Goal: Task Accomplishment & Management: Complete application form

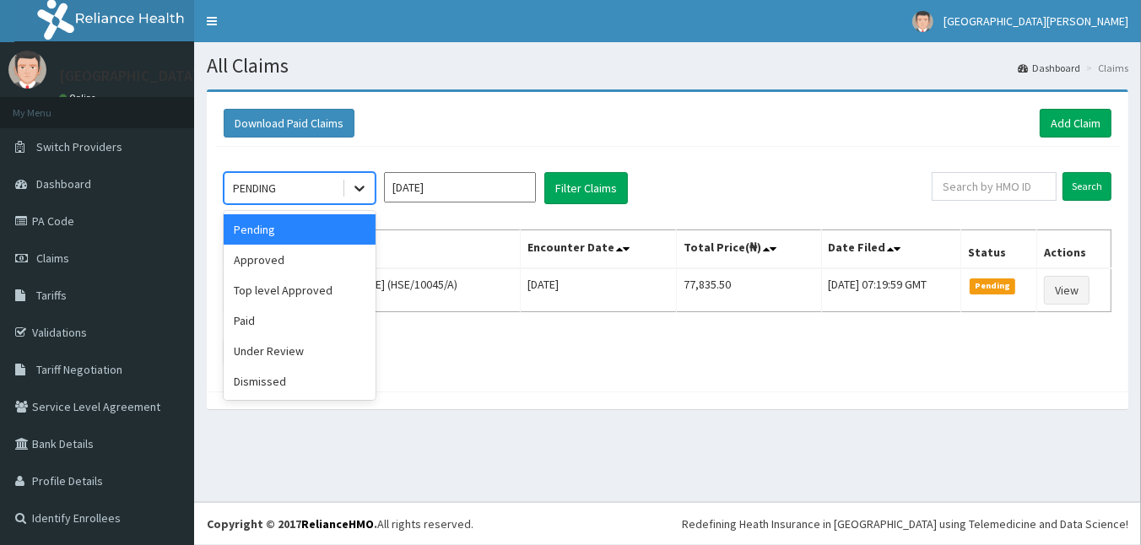
click at [373, 195] on div at bounding box center [359, 188] width 30 height 30
click at [324, 251] on div "Approved" at bounding box center [300, 260] width 152 height 30
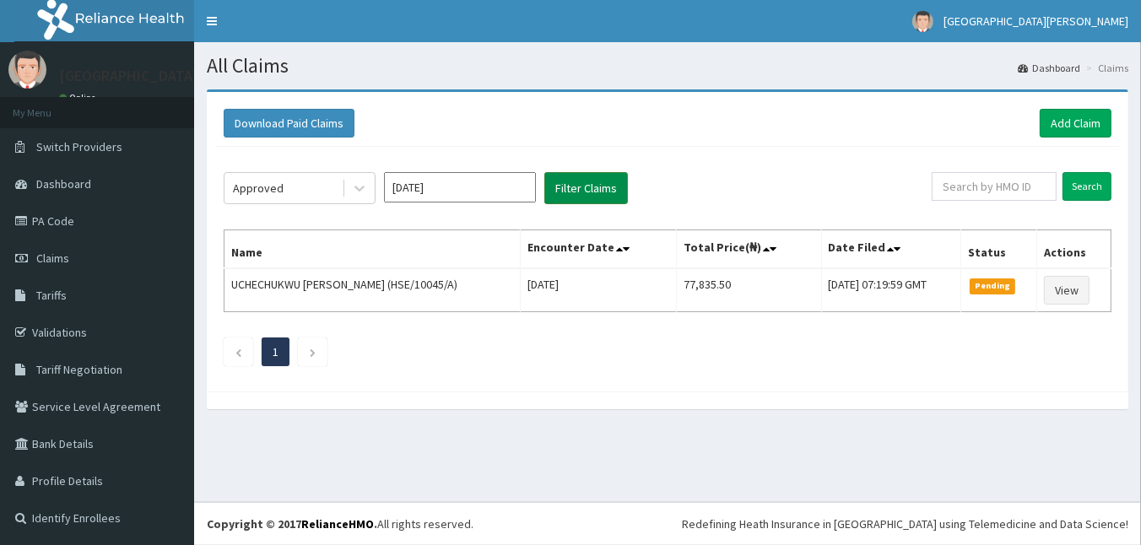
click at [593, 197] on button "Filter Claims" at bounding box center [587, 188] width 84 height 32
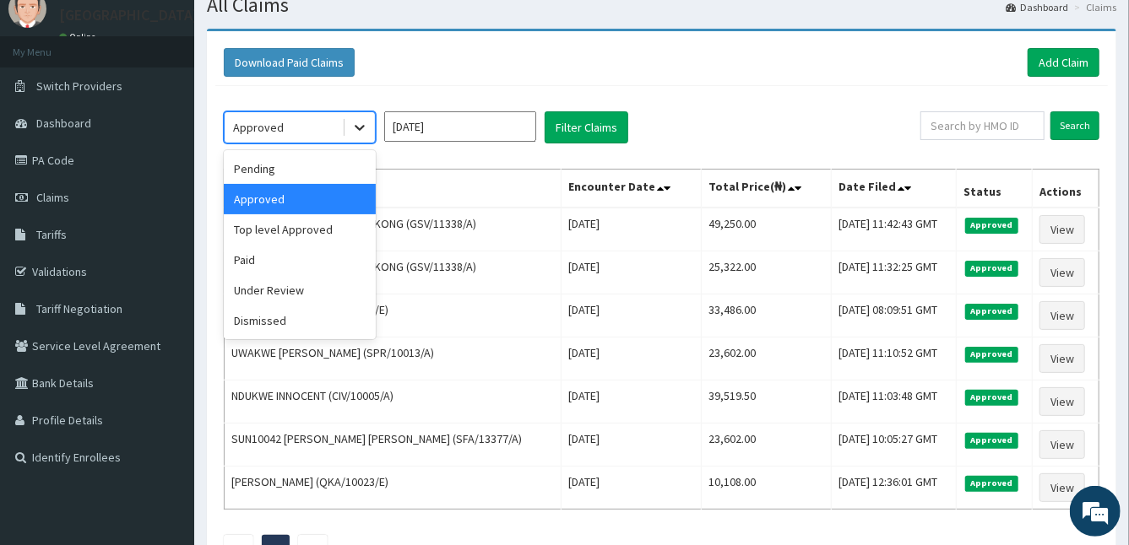
click at [365, 115] on div at bounding box center [359, 127] width 30 height 30
click at [307, 162] on div "Pending" at bounding box center [300, 169] width 152 height 30
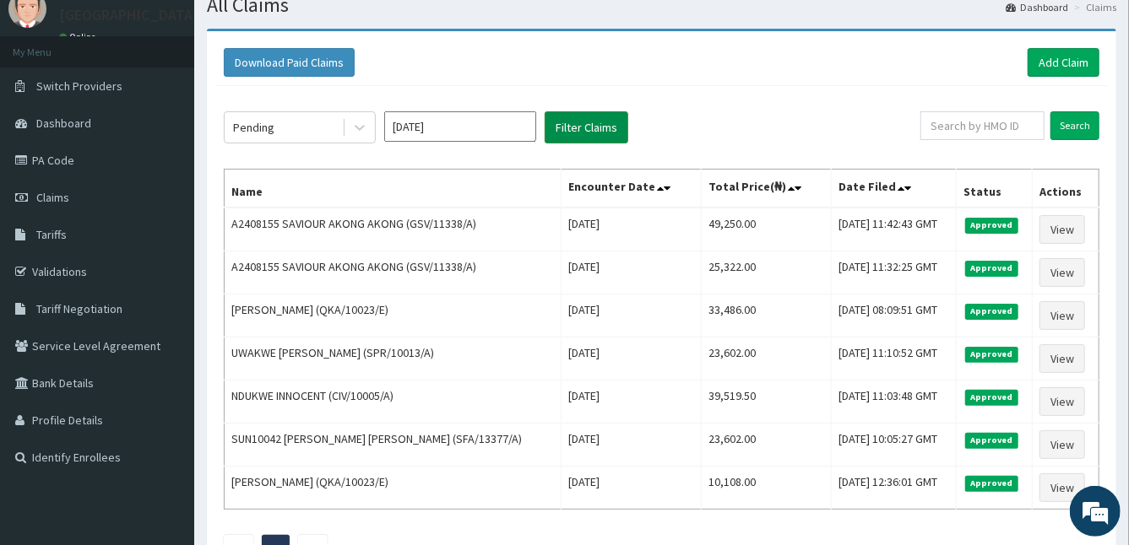
click at [555, 126] on button "Filter Claims" at bounding box center [587, 127] width 84 height 32
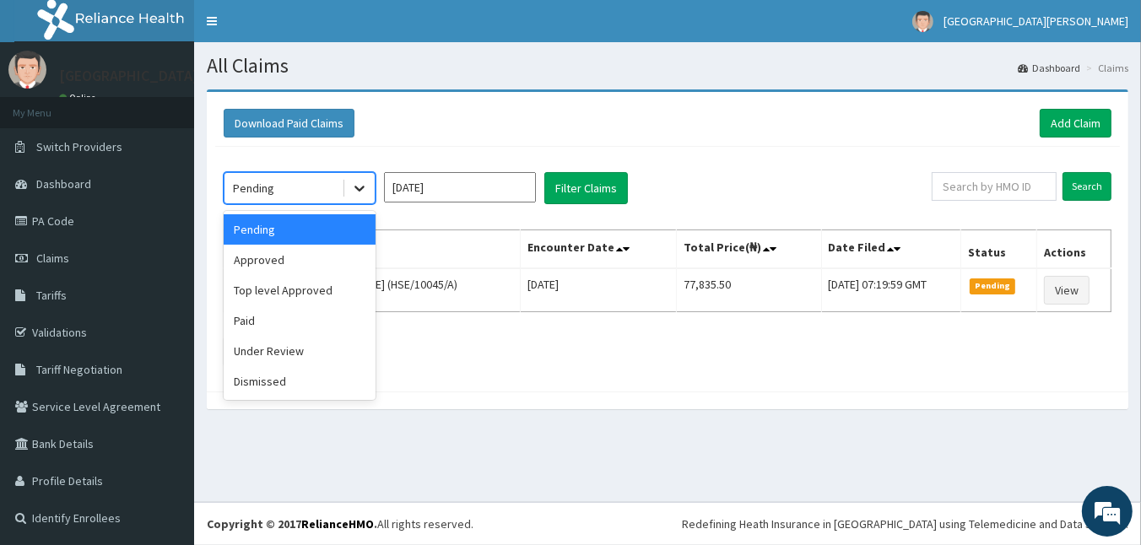
click at [362, 191] on icon at bounding box center [359, 188] width 17 height 17
click at [287, 295] on div "Top level Approved" at bounding box center [300, 290] width 152 height 30
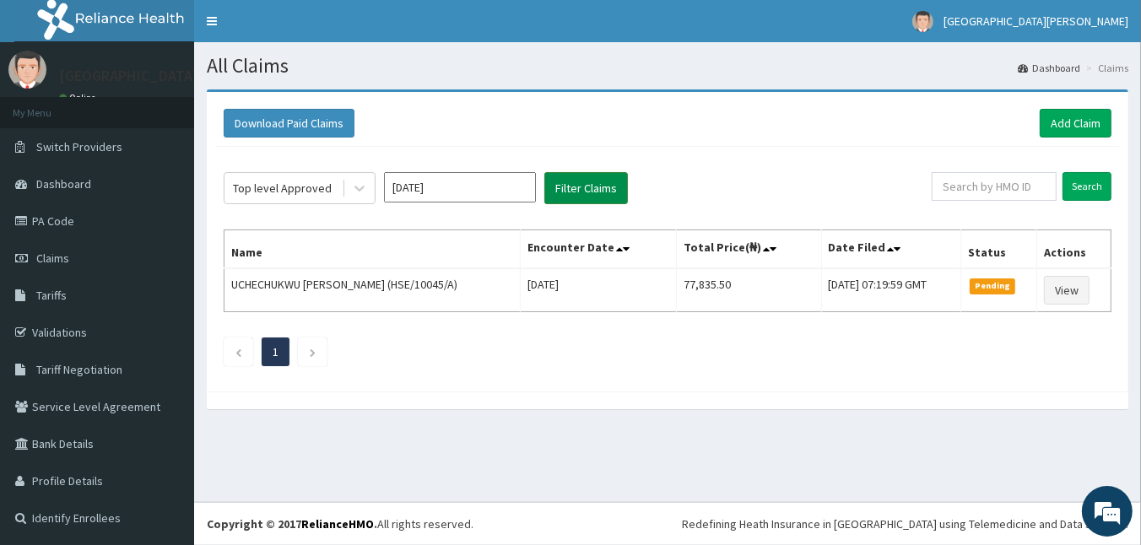
click at [580, 181] on button "Filter Claims" at bounding box center [587, 188] width 84 height 32
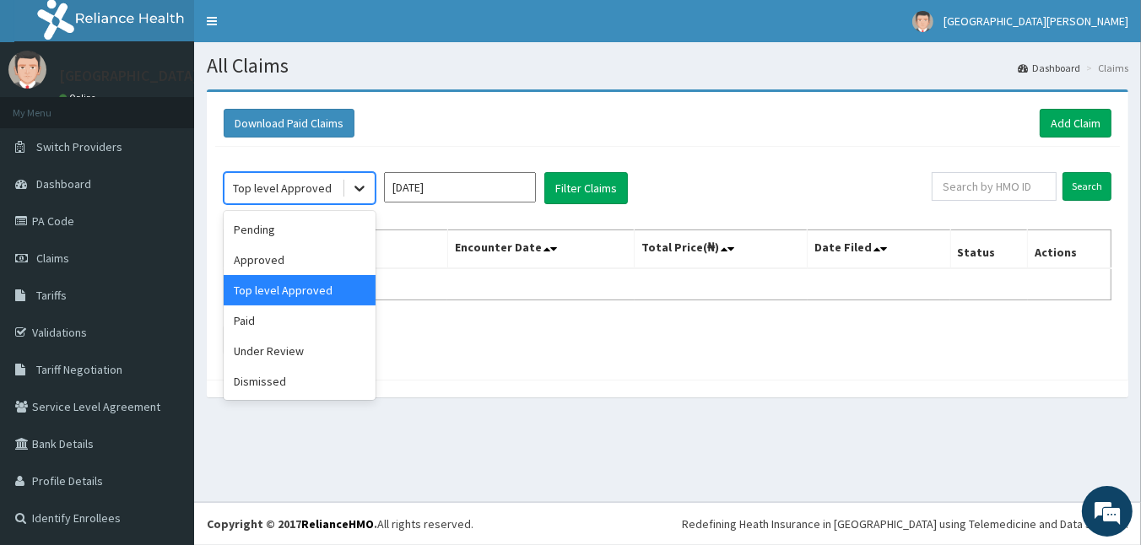
click at [363, 190] on icon at bounding box center [359, 188] width 17 height 17
click at [350, 233] on div "Pending" at bounding box center [300, 229] width 152 height 30
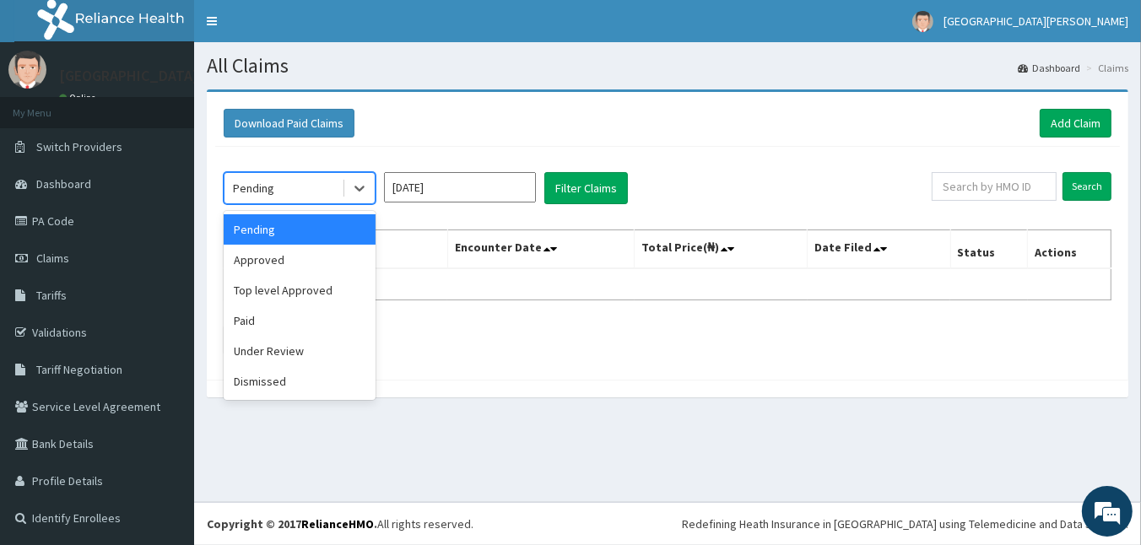
drag, startPoint x: 365, startPoint y: 195, endPoint x: 335, endPoint y: 240, distance: 53.6
click at [335, 204] on div "option Pending, selected. option Pending selected, 1 of 6. 6 results available.…" at bounding box center [300, 188] width 152 height 32
click at [334, 262] on div "Approved" at bounding box center [300, 260] width 152 height 30
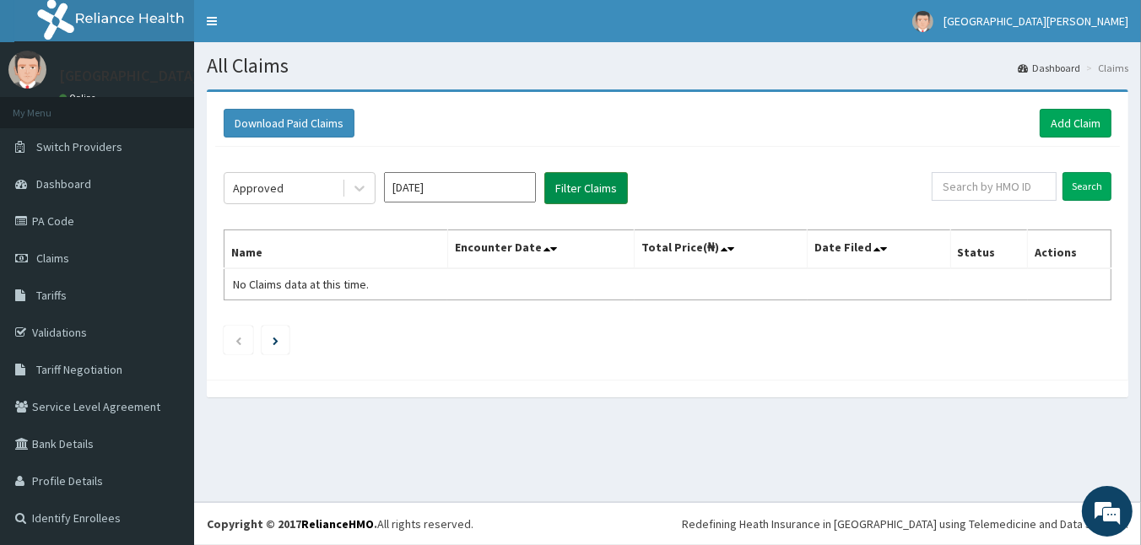
click at [582, 179] on button "Filter Claims" at bounding box center [587, 188] width 84 height 32
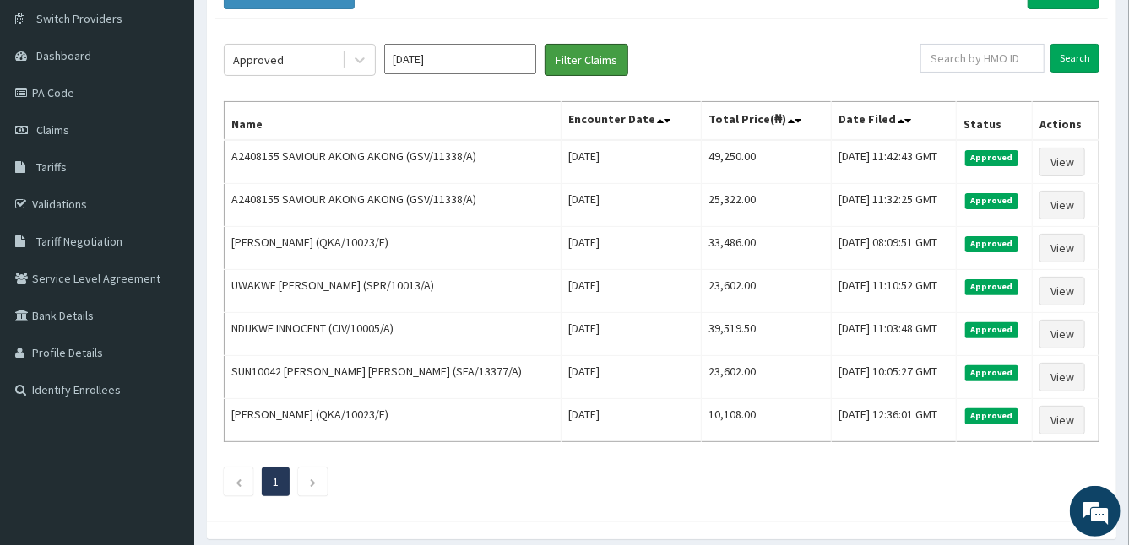
scroll to position [129, 0]
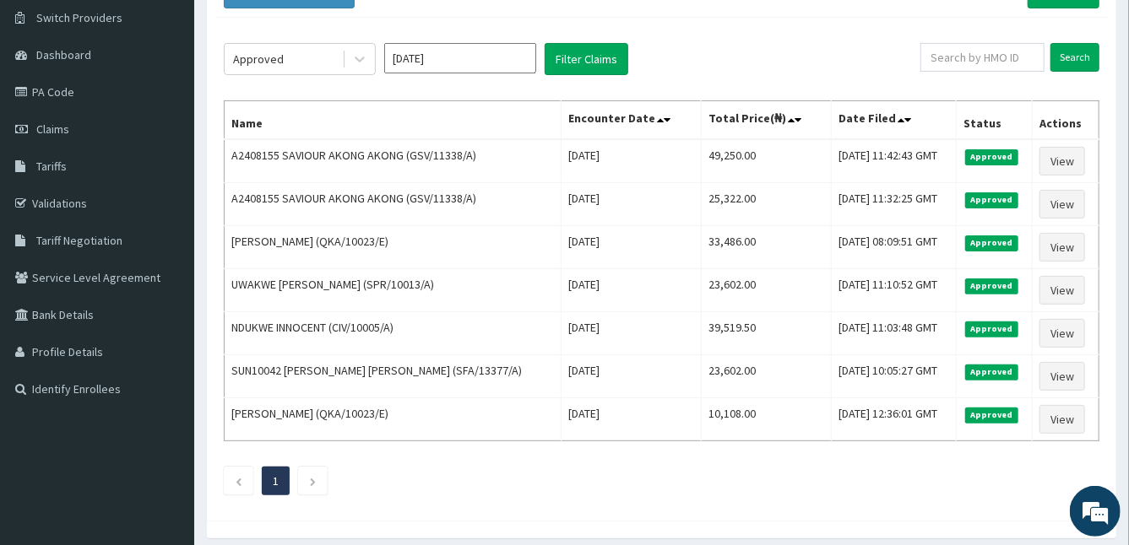
drag, startPoint x: 919, startPoint y: 320, endPoint x: 792, endPoint y: 66, distance: 283.9
click at [792, 66] on div "Approved Oct 2025 Filter Claims" at bounding box center [572, 59] width 696 height 32
click at [676, 62] on div "Approved Oct 2025 Filter Claims" at bounding box center [572, 59] width 696 height 32
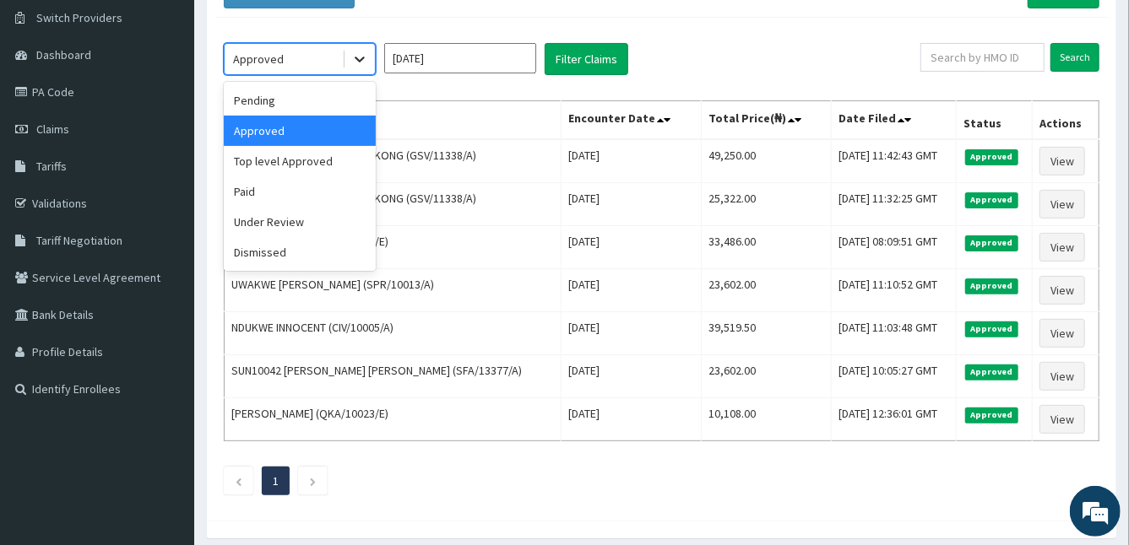
click at [362, 59] on icon at bounding box center [359, 59] width 17 height 17
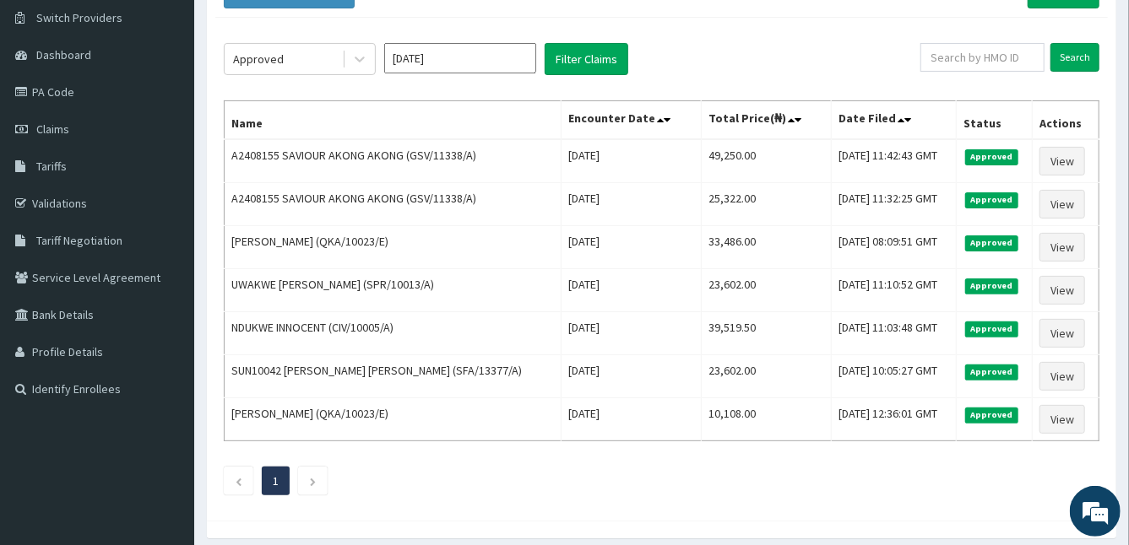
click at [426, 19] on div "Approved Oct 2025 Filter Claims Search Name Encounter Date Total Price(₦) Date …" at bounding box center [661, 265] width 892 height 495
click at [179, 198] on link "Validations" at bounding box center [97, 203] width 194 height 37
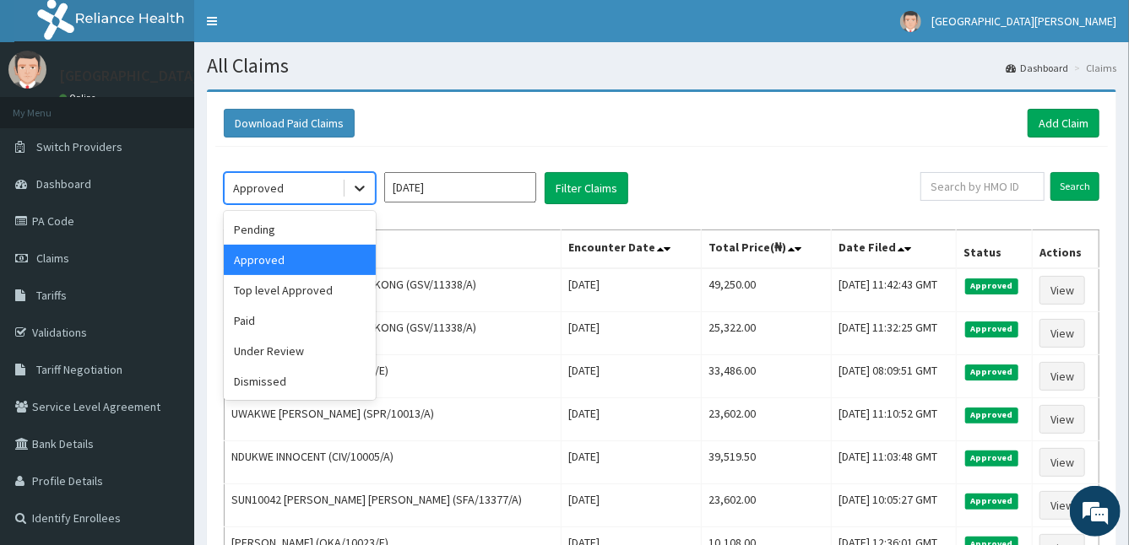
click at [353, 187] on icon at bounding box center [359, 188] width 17 height 17
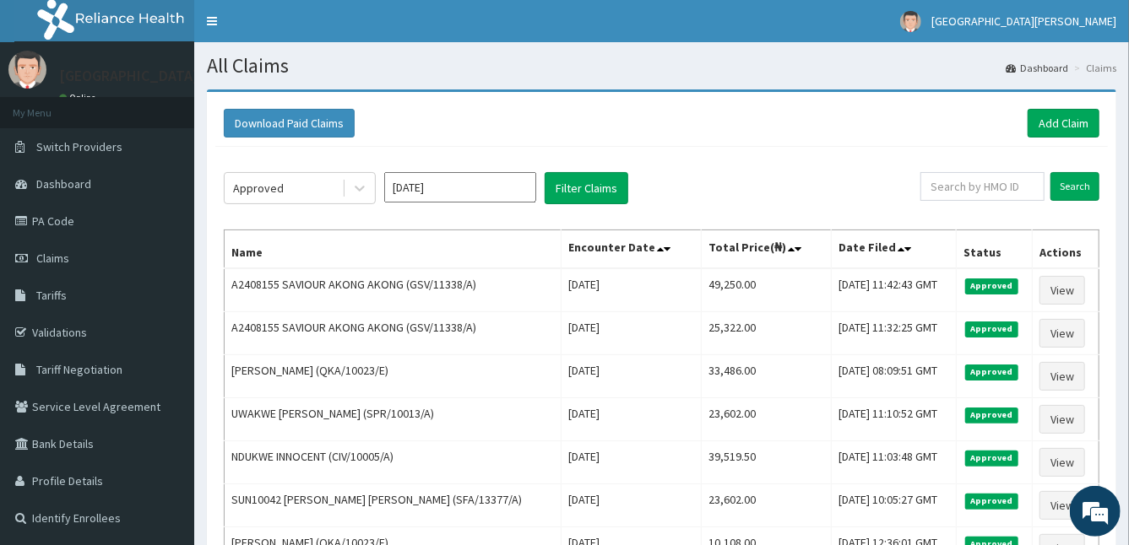
click at [480, 225] on div "Approved Oct 2025 Filter Claims Search Name Encounter Date Total Price(₦) Date …" at bounding box center [661, 394] width 892 height 495
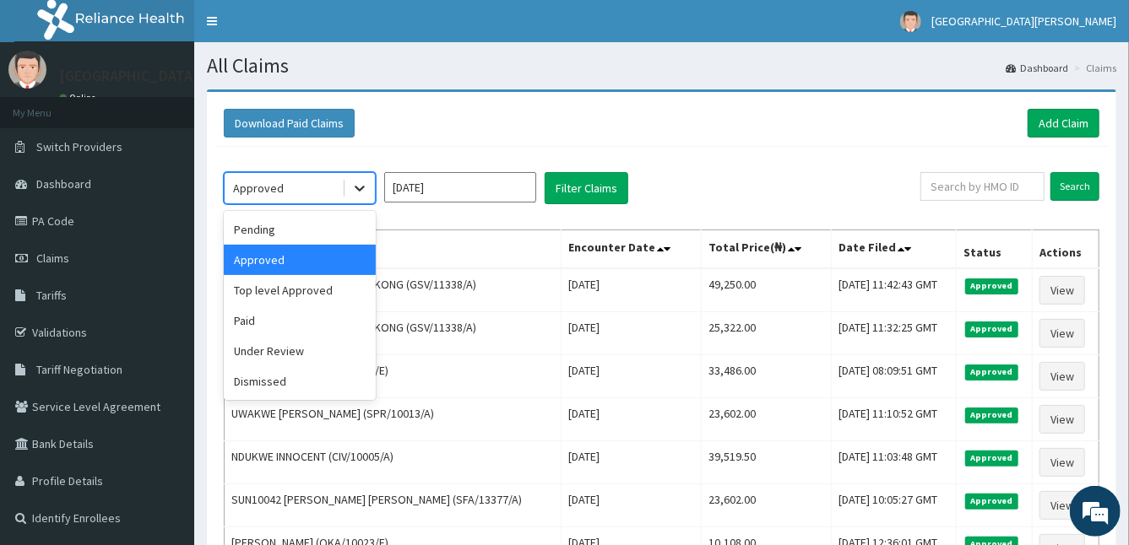
click at [357, 183] on icon at bounding box center [359, 188] width 17 height 17
click at [336, 255] on div "Approved" at bounding box center [300, 260] width 152 height 30
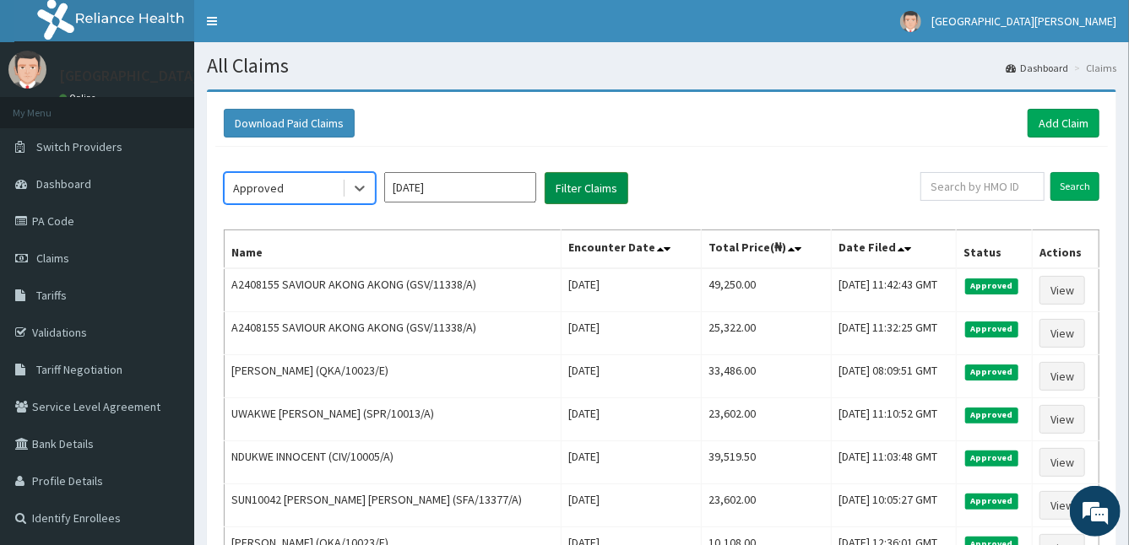
click at [569, 199] on button "Filter Claims" at bounding box center [587, 188] width 84 height 32
click at [800, 164] on div "Approved Oct 2025 Filter Claims Search Name Encounter Date Total Price(₦) Date …" at bounding box center [661, 394] width 892 height 495
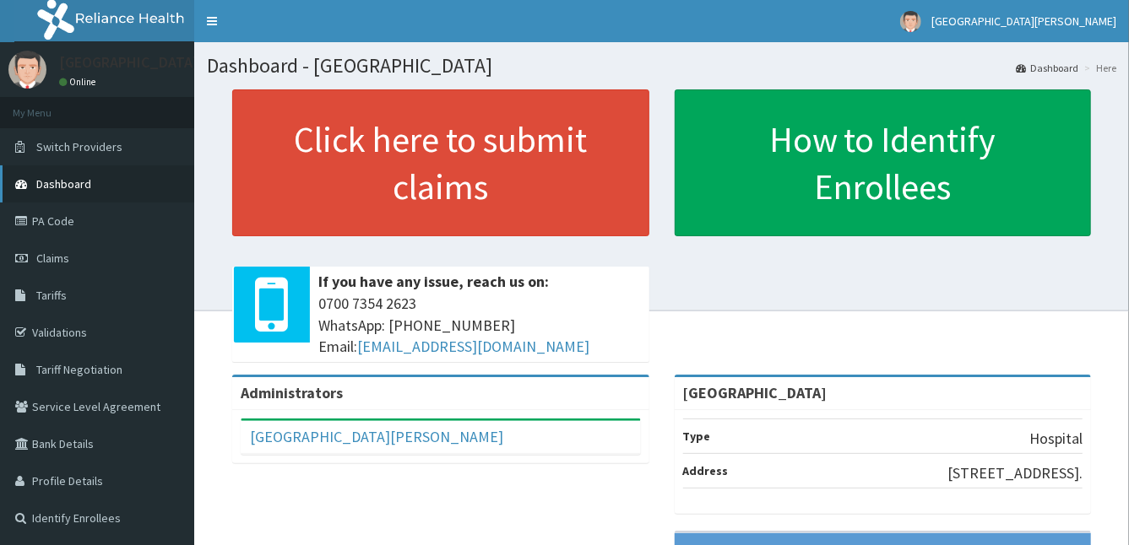
click at [144, 182] on link "Dashboard" at bounding box center [97, 183] width 194 height 37
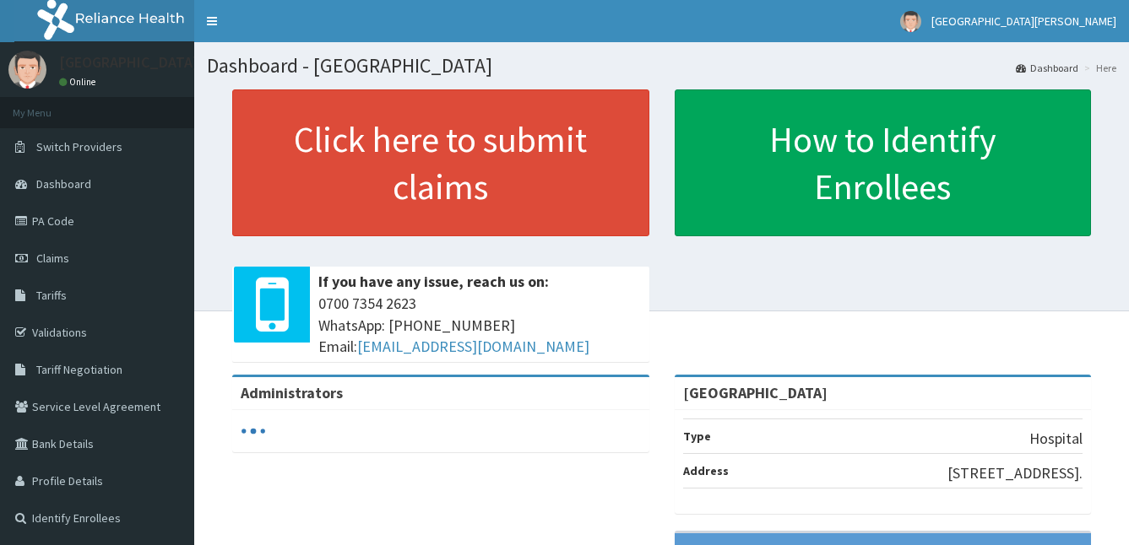
click at [28, 253] on icon at bounding box center [23, 258] width 17 height 12
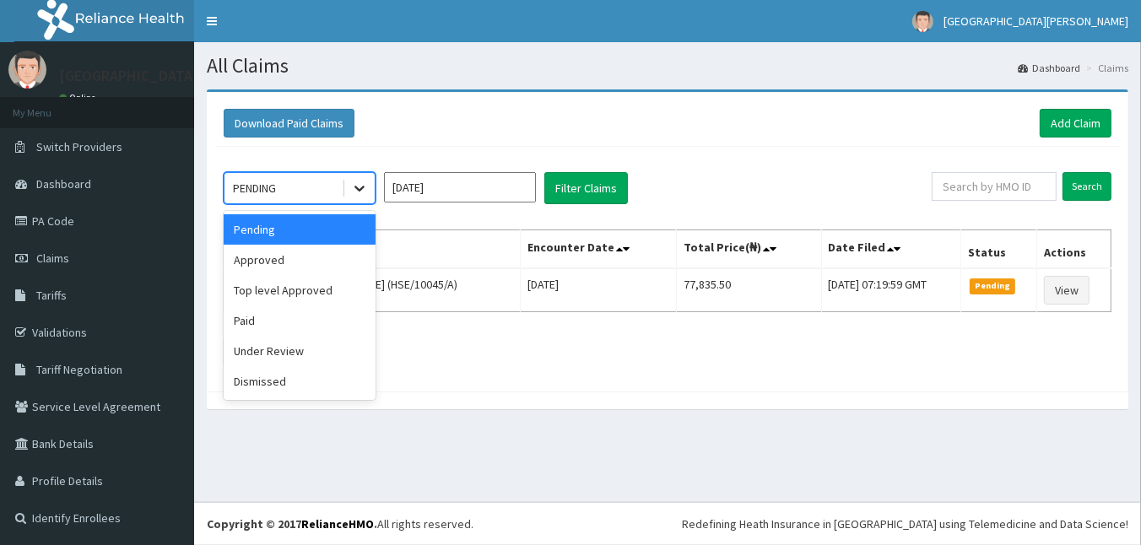
click at [366, 182] on icon at bounding box center [359, 188] width 17 height 17
click at [343, 254] on div "Approved" at bounding box center [300, 260] width 152 height 30
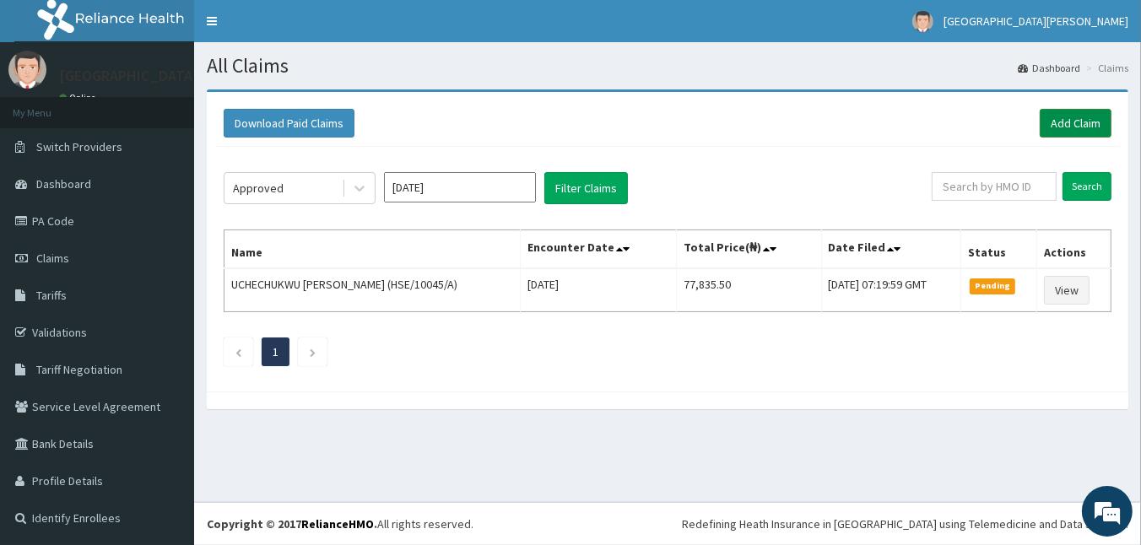
click at [1051, 112] on link "Add Claim" at bounding box center [1076, 123] width 72 height 29
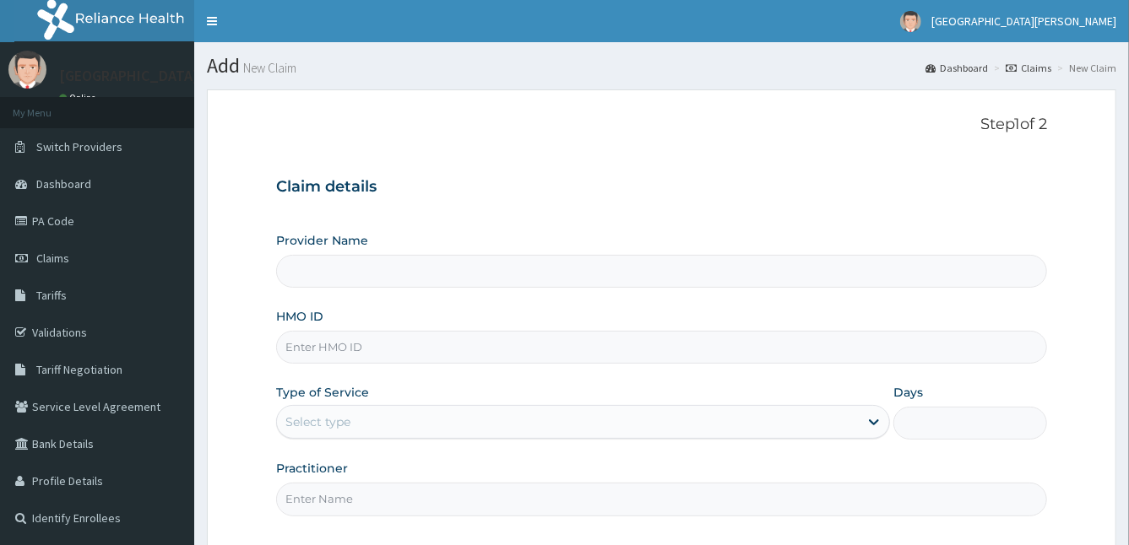
type input "St Anne's Memorial Hospital"
click at [631, 344] on input "HMO ID" at bounding box center [662, 347] width 772 height 33
click at [374, 350] on input "KNL" at bounding box center [662, 347] width 772 height 33
type input "KNL/10375/A"
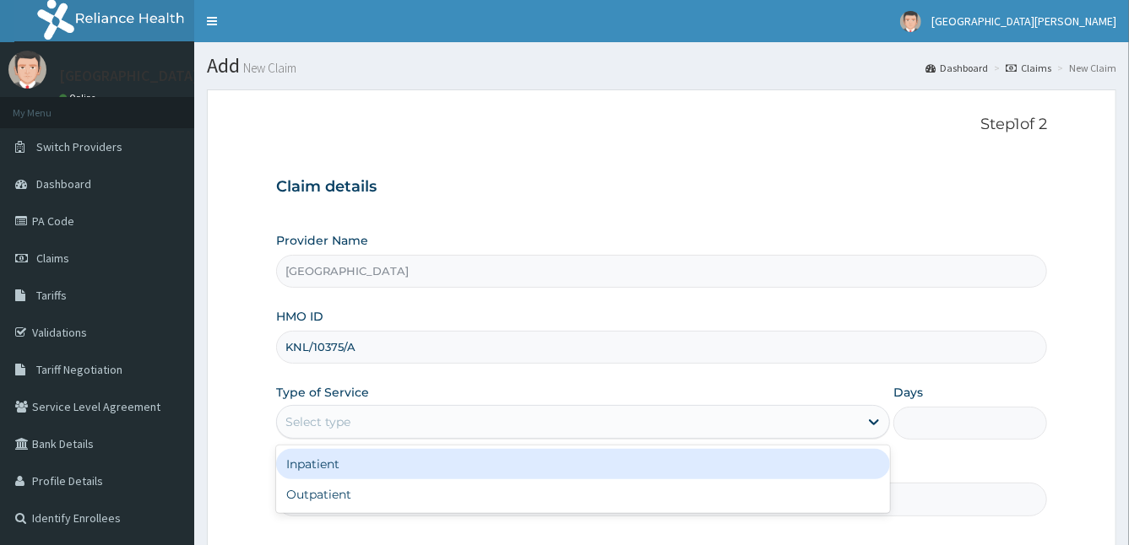
click at [375, 415] on div "Select type" at bounding box center [568, 422] width 583 height 27
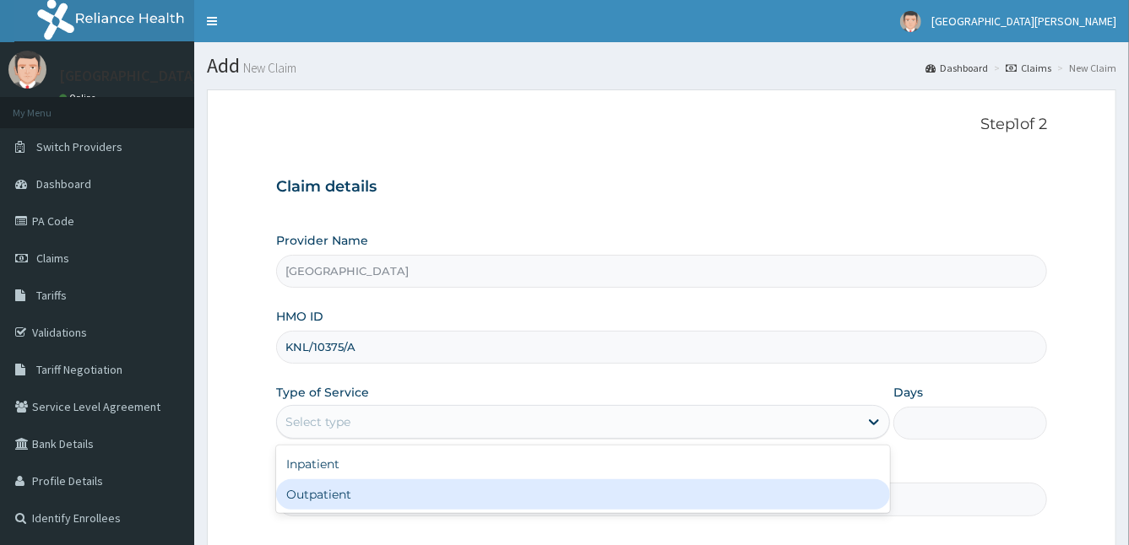
click at [344, 497] on div "Outpatient" at bounding box center [583, 495] width 615 height 30
type input "1"
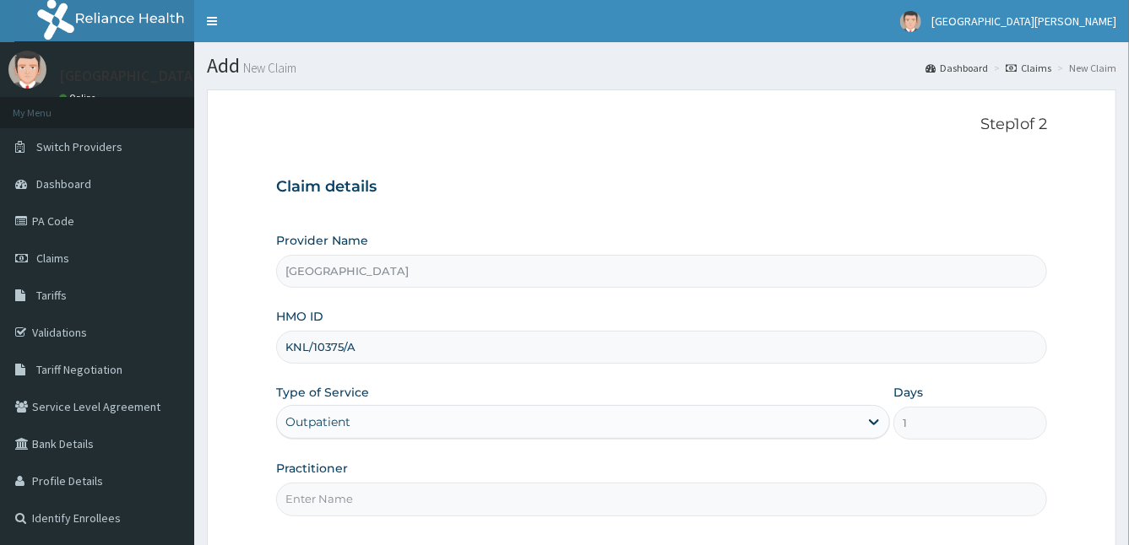
click at [381, 496] on input "Practitioner" at bounding box center [662, 499] width 772 height 33
type input "DR MIRACLE"
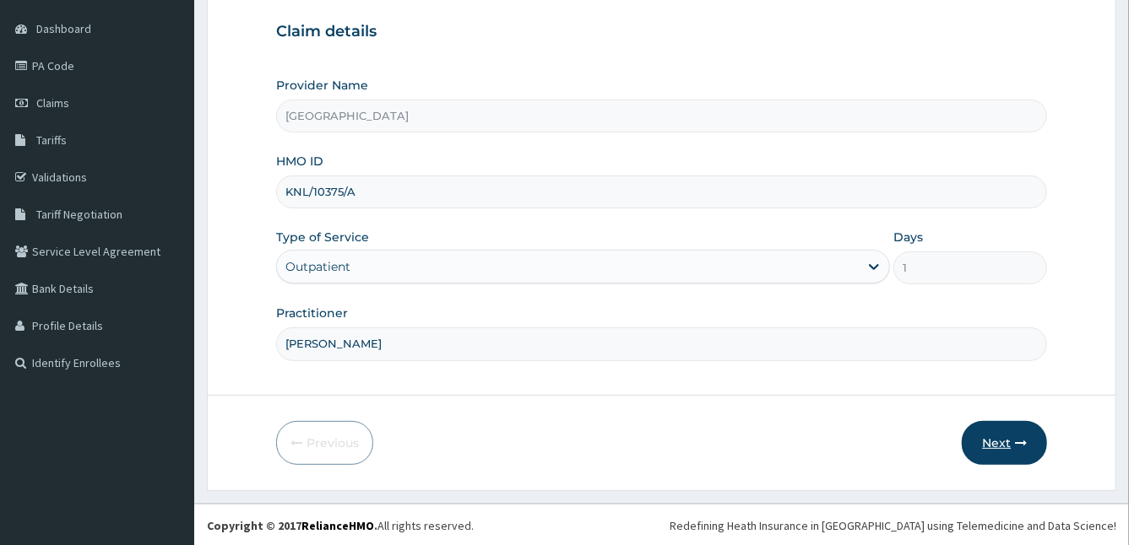
click at [995, 438] on button "Next" at bounding box center [1004, 443] width 85 height 44
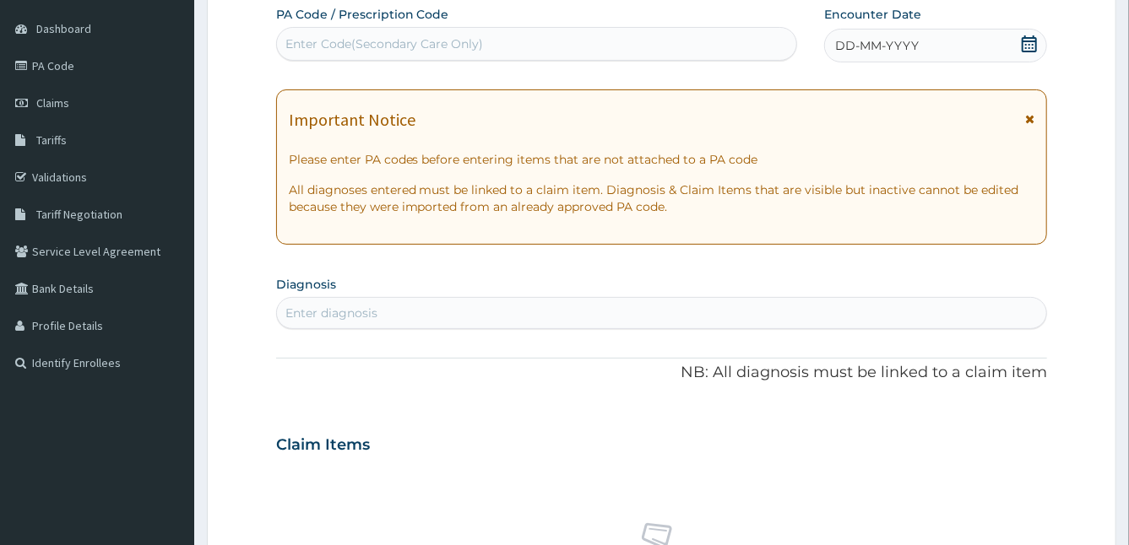
click at [1032, 115] on icon at bounding box center [1029, 119] width 9 height 12
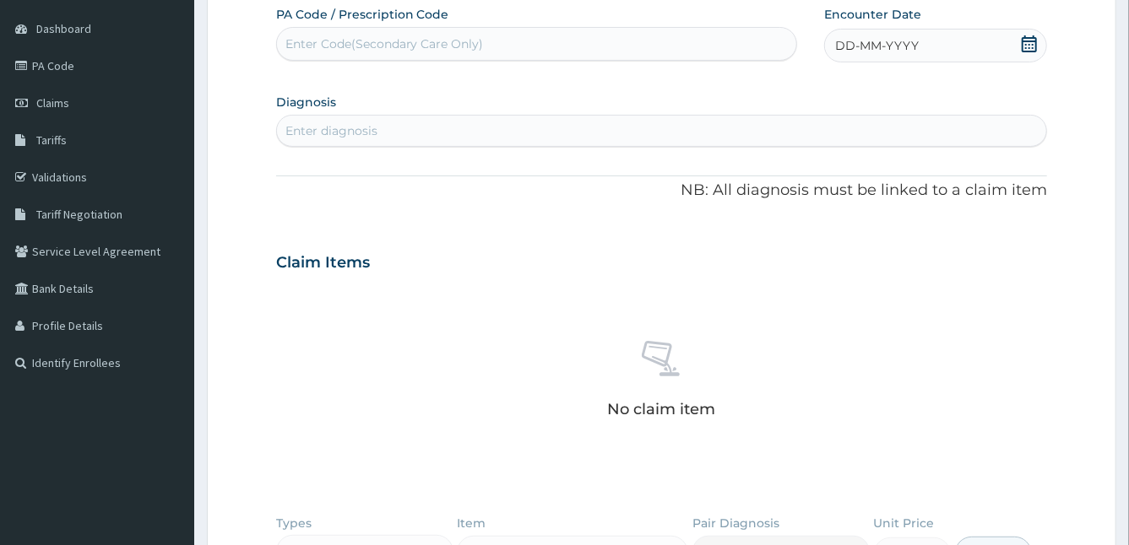
click at [874, 37] on span "DD-MM-YYYY" at bounding box center [877, 45] width 84 height 17
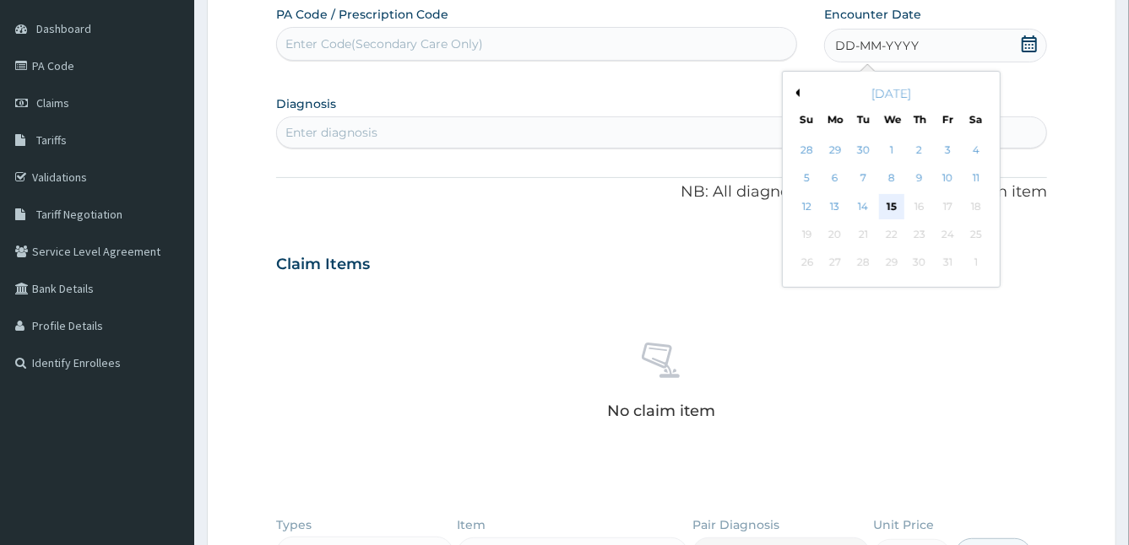
click at [884, 201] on div "15" at bounding box center [890, 206] width 25 height 25
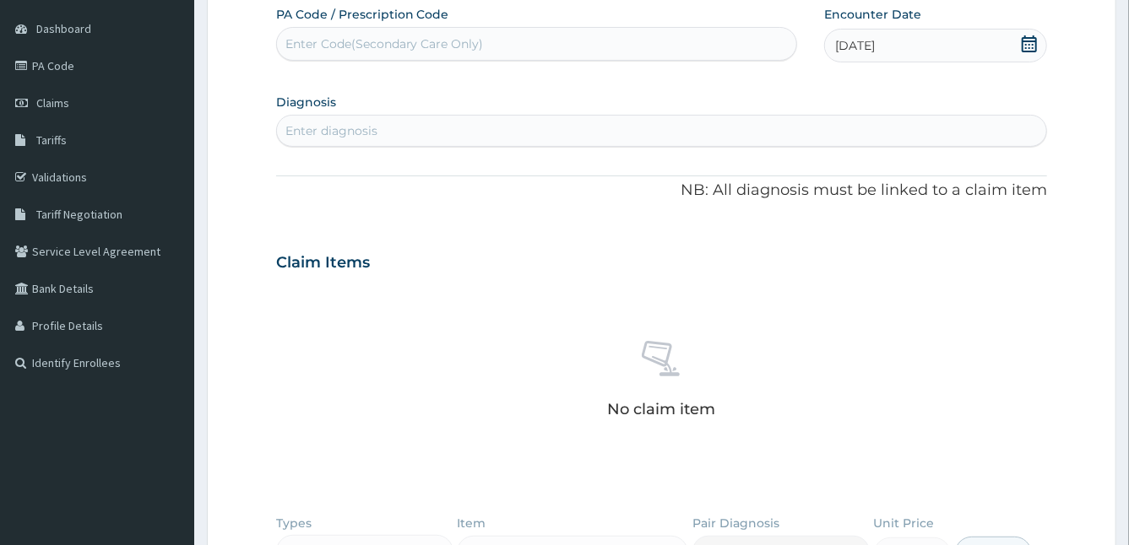
click at [884, 201] on div "PA Code / Prescription Code Enter Code(Secondary Care Only) Encounter Date 15-1…" at bounding box center [662, 351] width 772 height 691
click at [519, 138] on div "Enter diagnosis" at bounding box center [662, 130] width 770 height 27
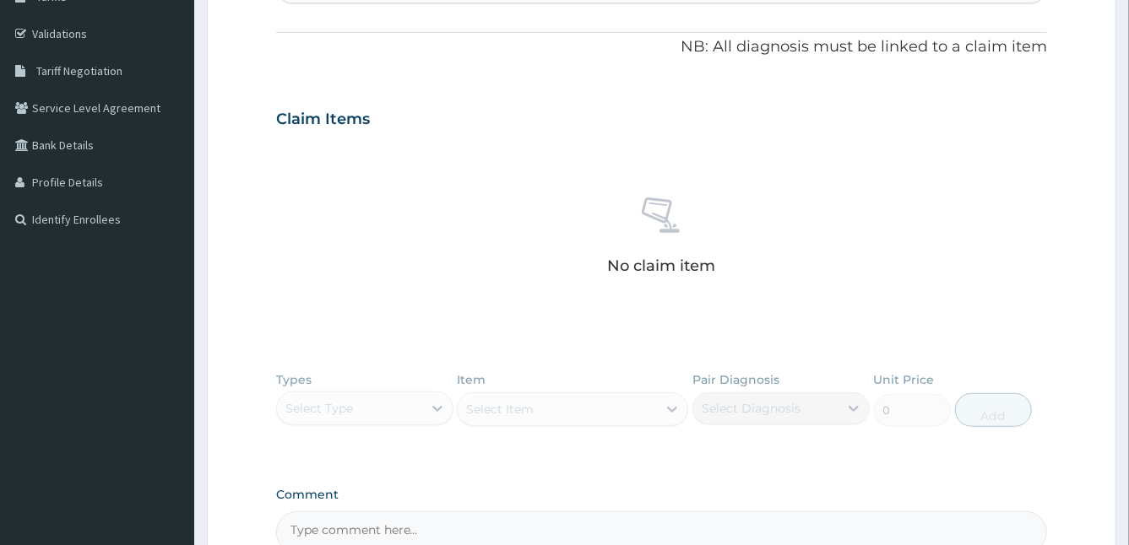
scroll to position [483, 0]
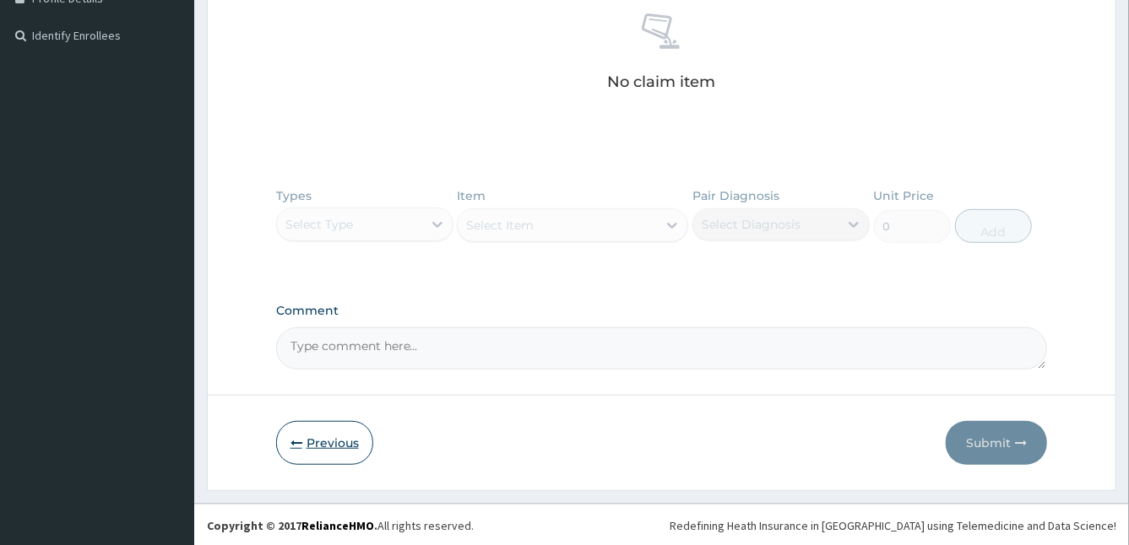
click at [342, 446] on button "Previous" at bounding box center [324, 443] width 97 height 44
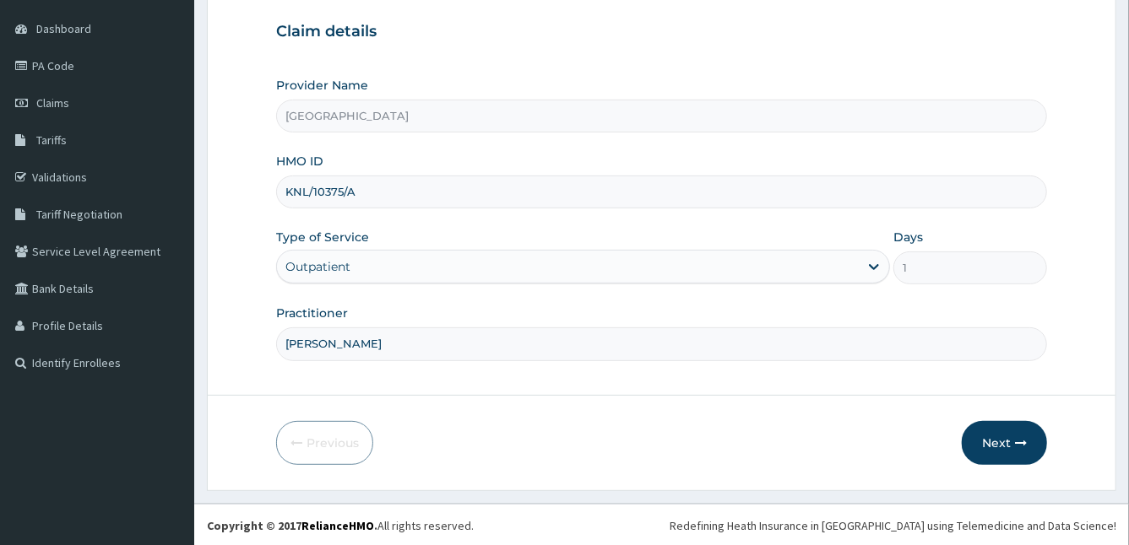
click at [355, 187] on input "KNL/10375/A" at bounding box center [662, 192] width 772 height 33
type input "KNL/10375/B"
click at [1011, 451] on button "Next" at bounding box center [1004, 443] width 85 height 44
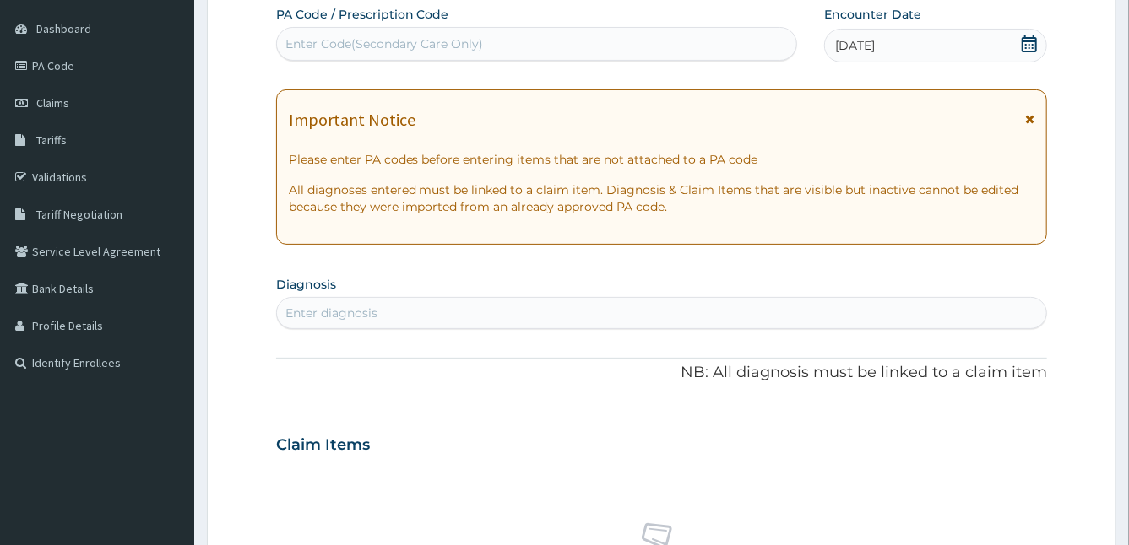
click at [1030, 113] on icon at bounding box center [1029, 119] width 9 height 12
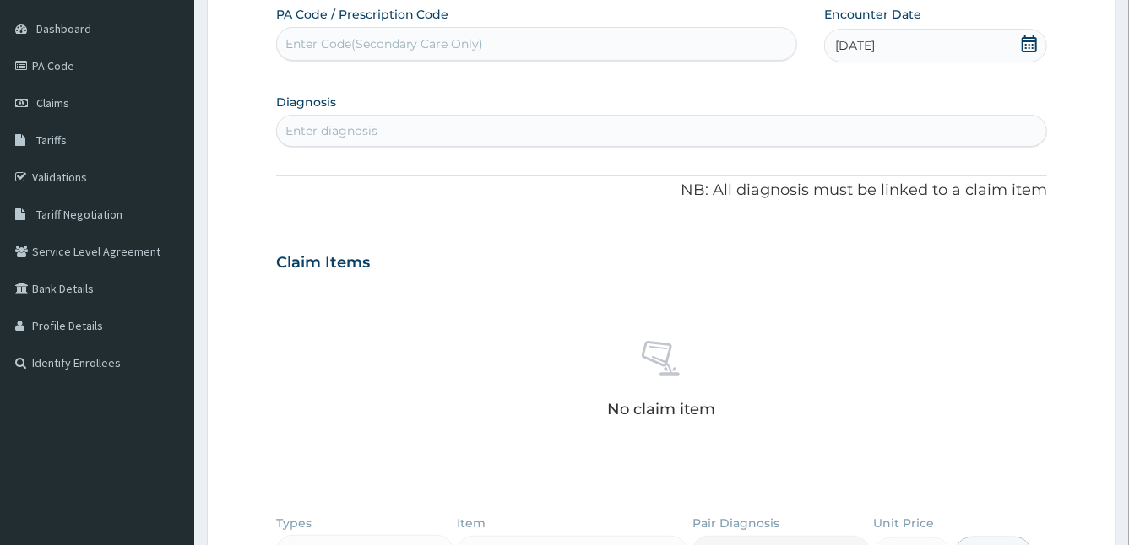
click at [403, 45] on div "Enter Code(Secondary Care Only)" at bounding box center [384, 43] width 198 height 17
click at [360, 133] on div "Enter diagnosis" at bounding box center [331, 130] width 92 height 17
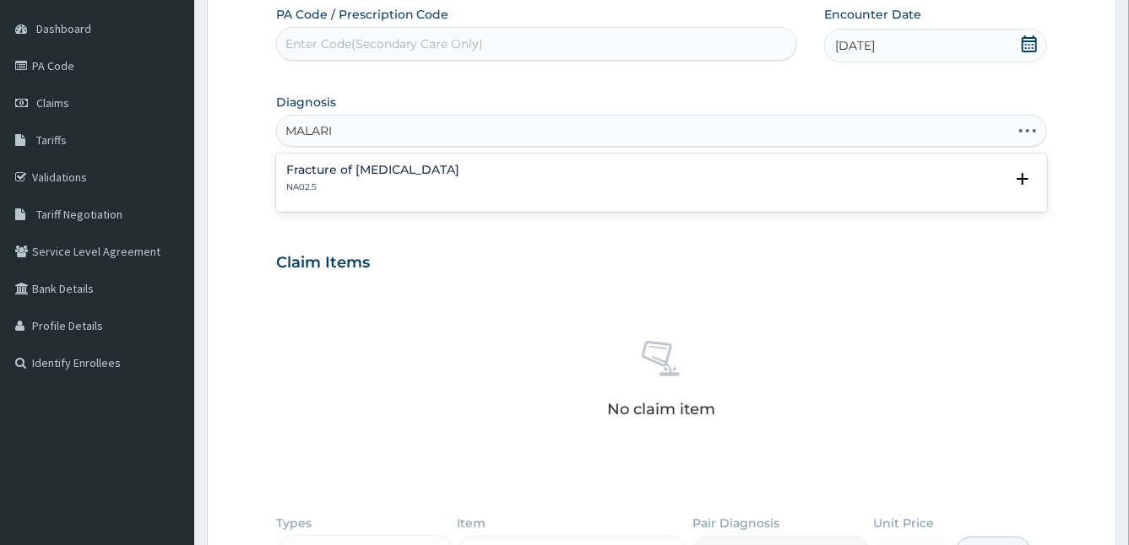
type input "MALARIA"
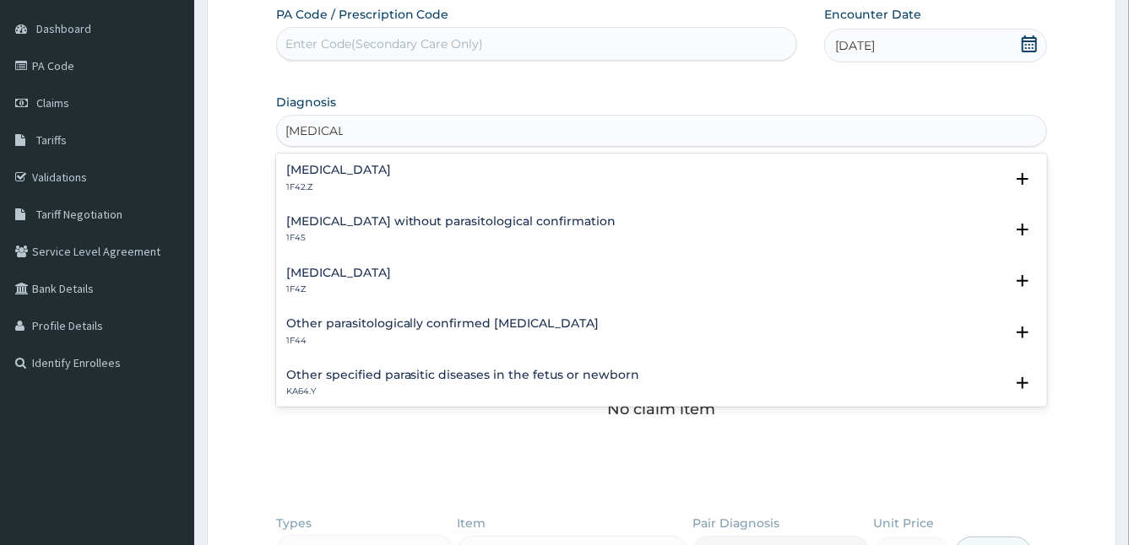
click at [310, 267] on h4 "Malaria, unspecified" at bounding box center [338, 273] width 105 height 13
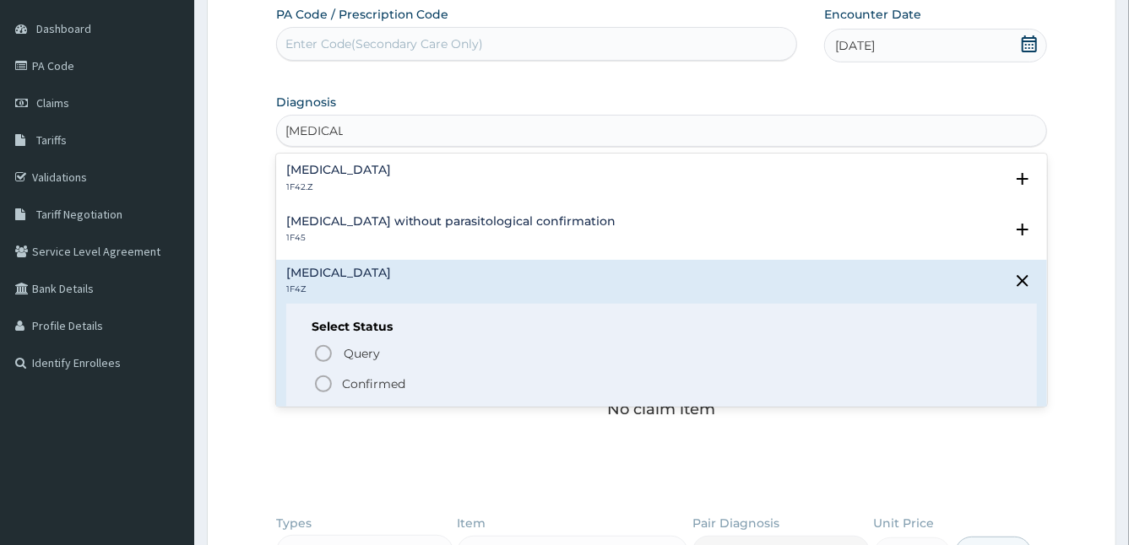
click at [328, 385] on icon "status option filled" at bounding box center [323, 384] width 20 height 20
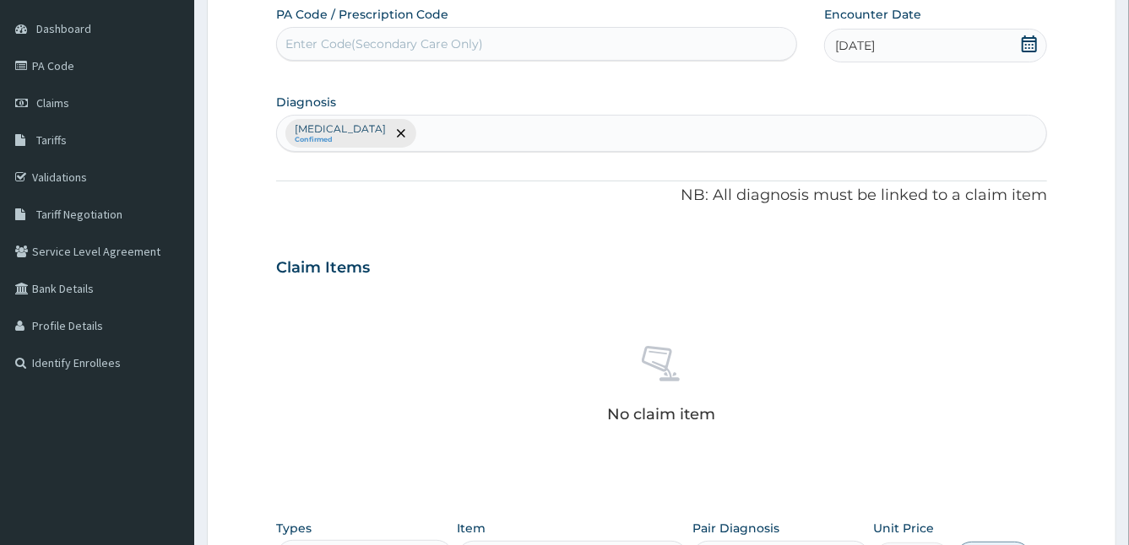
click at [434, 136] on div "Malaria, unspecified Confirmed" at bounding box center [662, 133] width 770 height 35
click at [424, 138] on div "Malaria, unspecified Confirmed" at bounding box center [662, 133] width 770 height 35
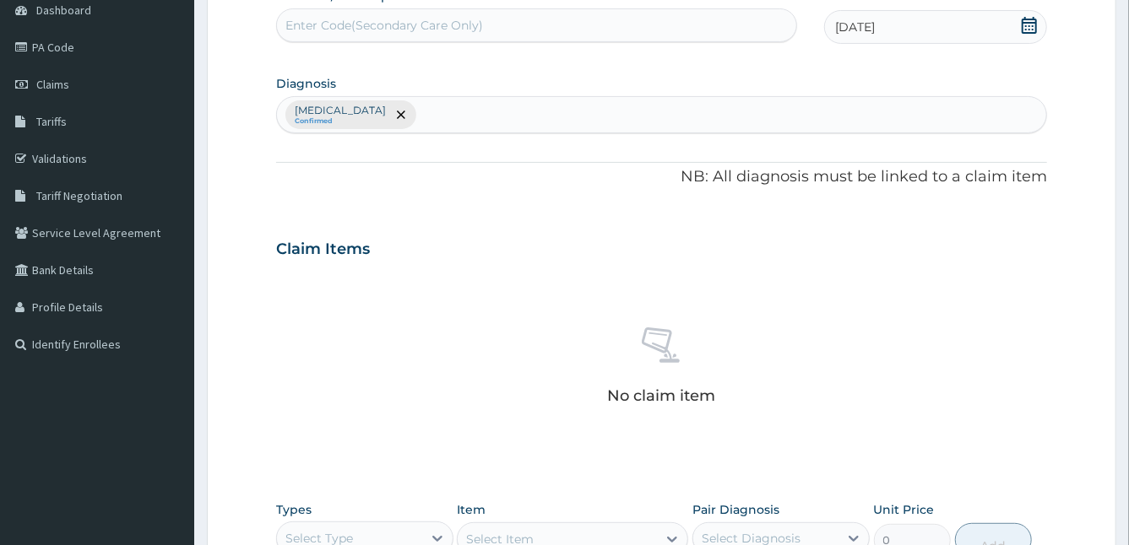
scroll to position [166, 0]
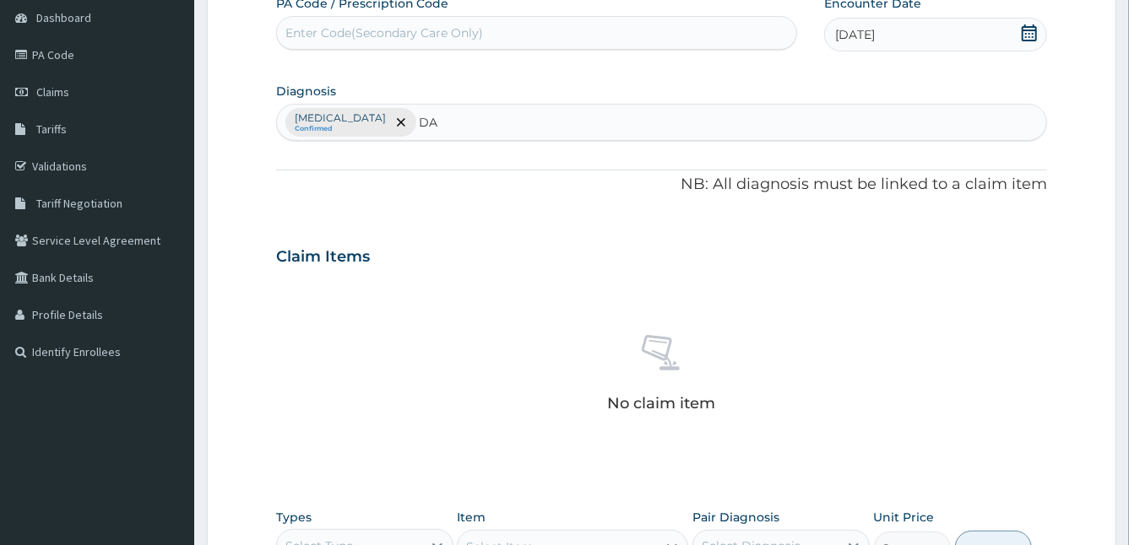
type input "D"
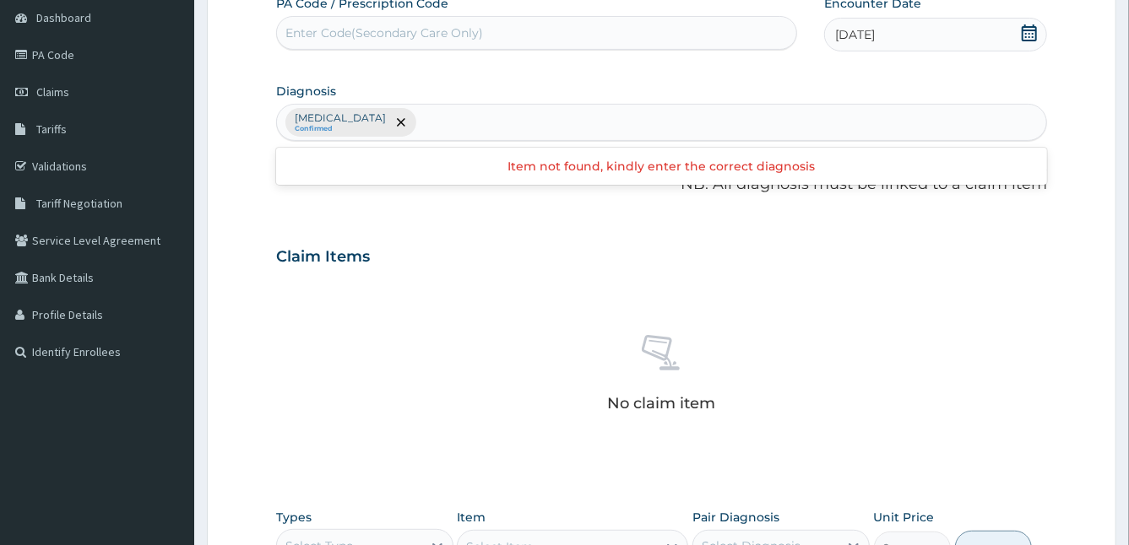
click at [293, 182] on div "Item not found, kindly enter the correct diagnosis" at bounding box center [662, 166] width 772 height 37
click at [397, 135] on div "Malaria, unspecified Confirmed" at bounding box center [350, 122] width 131 height 29
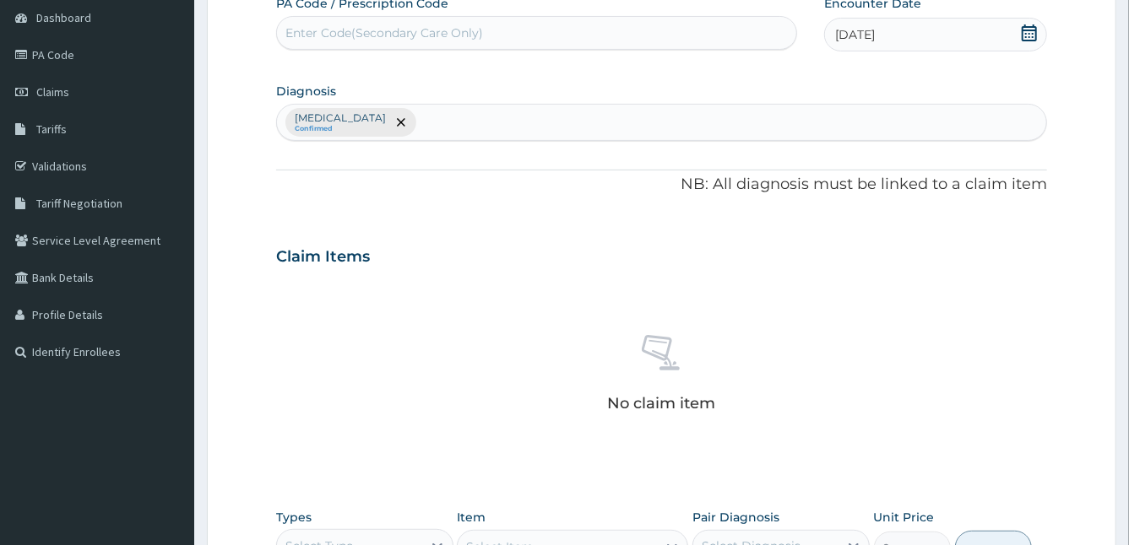
click at [393, 375] on div "No claim item" at bounding box center [662, 376] width 772 height 194
click at [655, 41] on div "Enter Code(Secondary Care Only)" at bounding box center [536, 32] width 519 height 27
click at [27, 57] on icon at bounding box center [23, 55] width 17 height 12
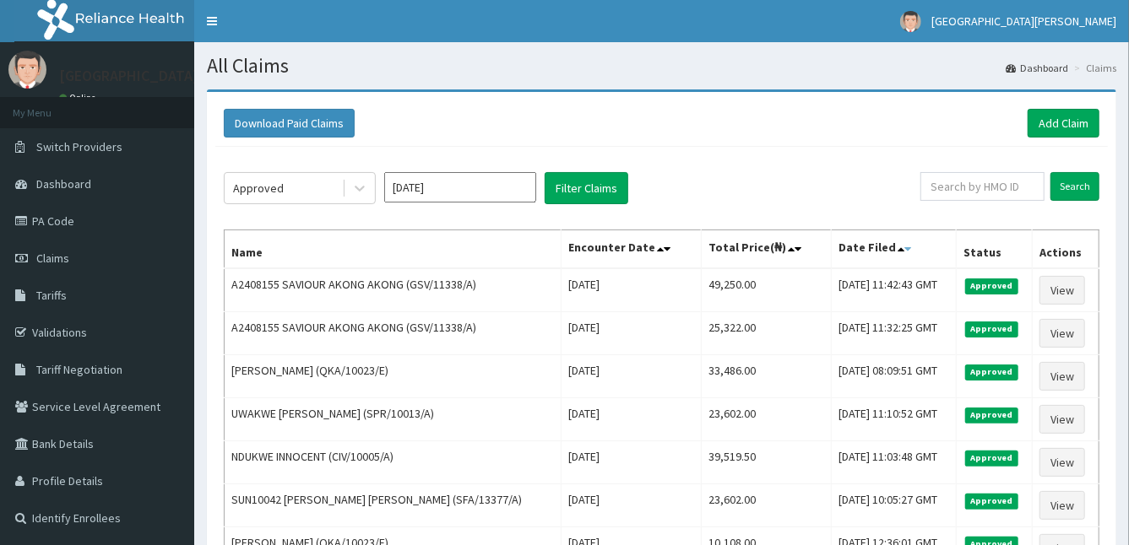
click at [904, 248] on icon at bounding box center [907, 249] width 7 height 12
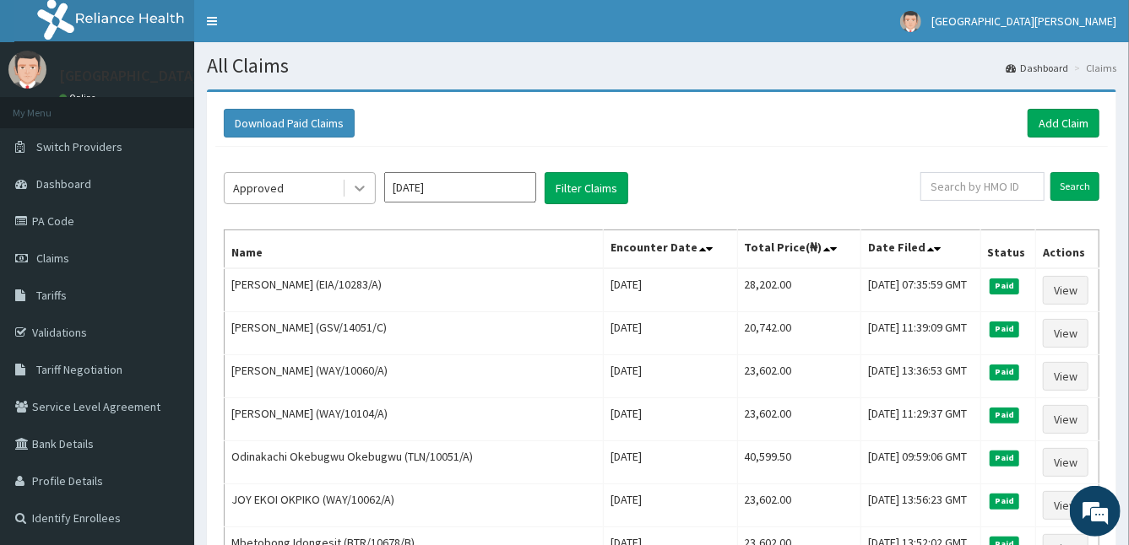
click at [352, 180] on icon at bounding box center [359, 188] width 17 height 17
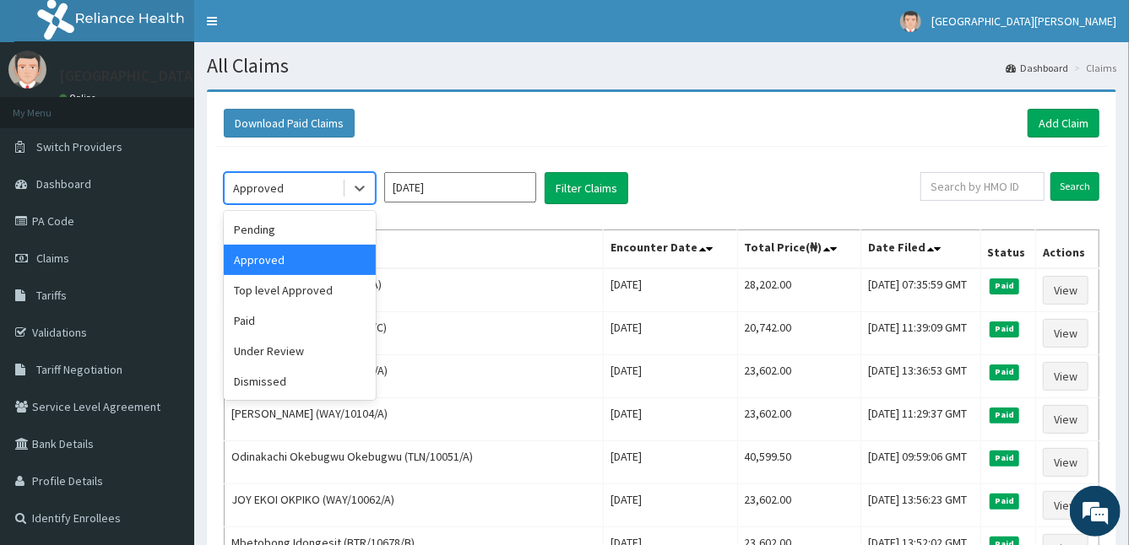
click at [322, 257] on div "Approved" at bounding box center [300, 260] width 152 height 30
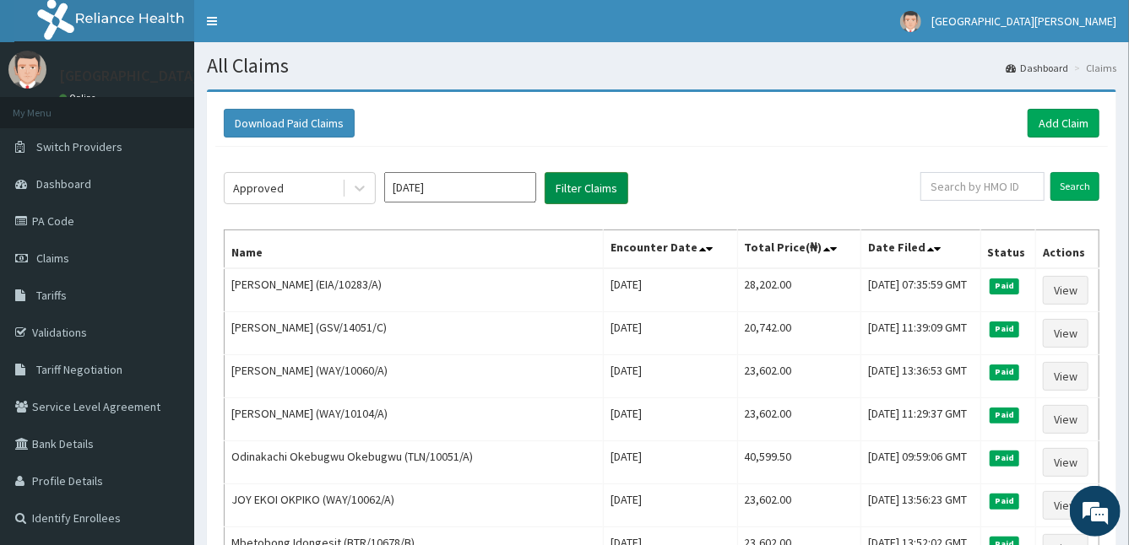
click at [606, 179] on button "Filter Claims" at bounding box center [587, 188] width 84 height 32
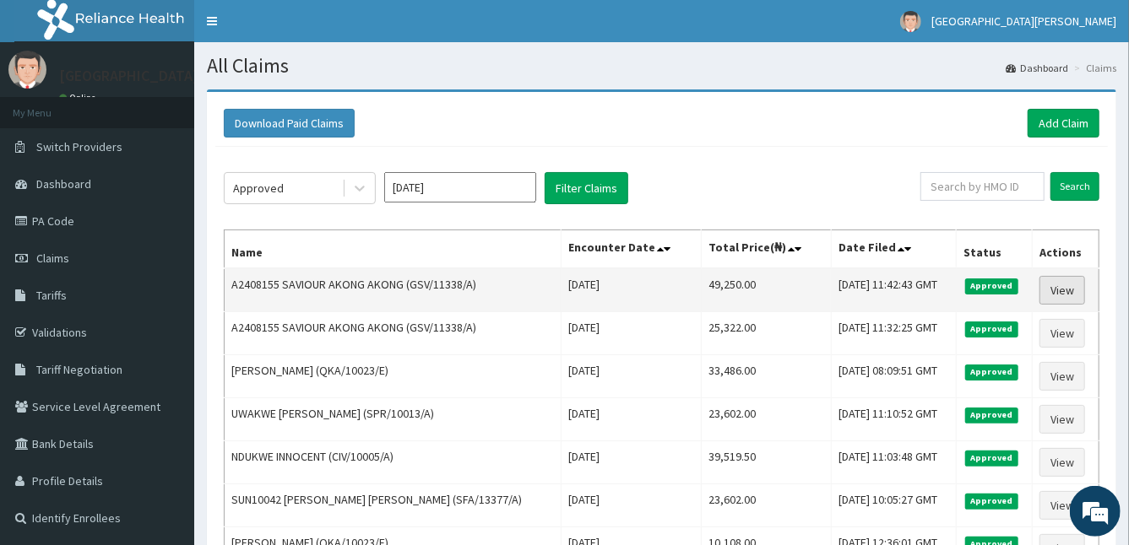
click at [1063, 279] on link "View" at bounding box center [1062, 290] width 46 height 29
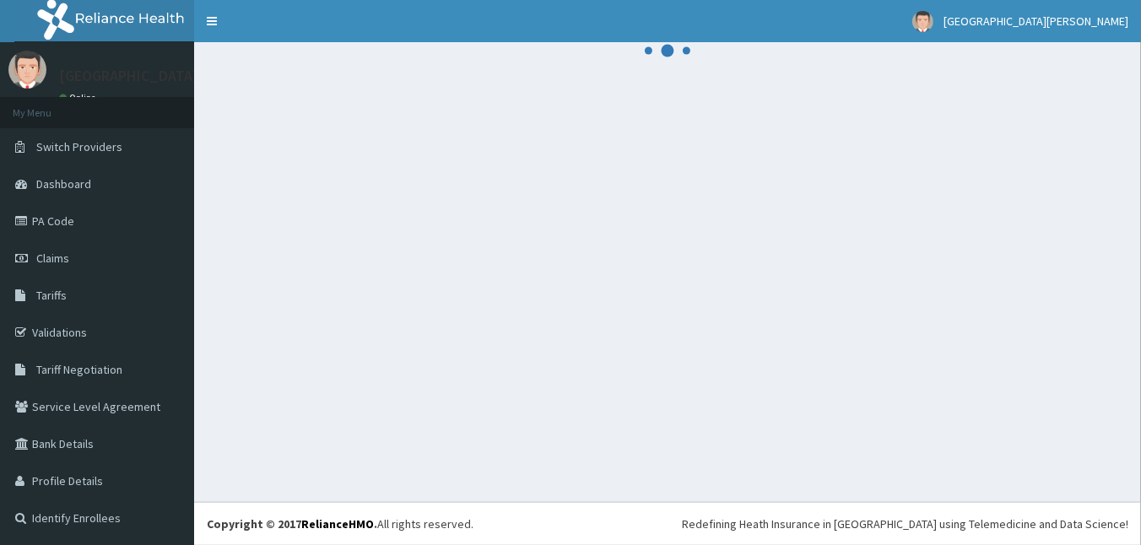
click at [289, 109] on div at bounding box center [667, 272] width 947 height 460
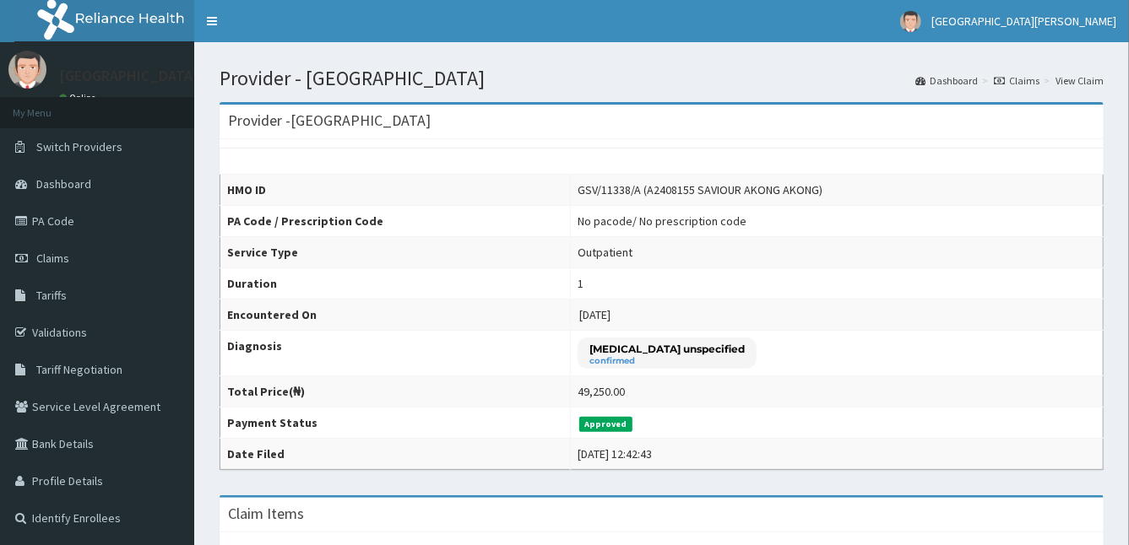
click at [1102, 219] on td "No pacode / No prescription code" at bounding box center [837, 221] width 533 height 31
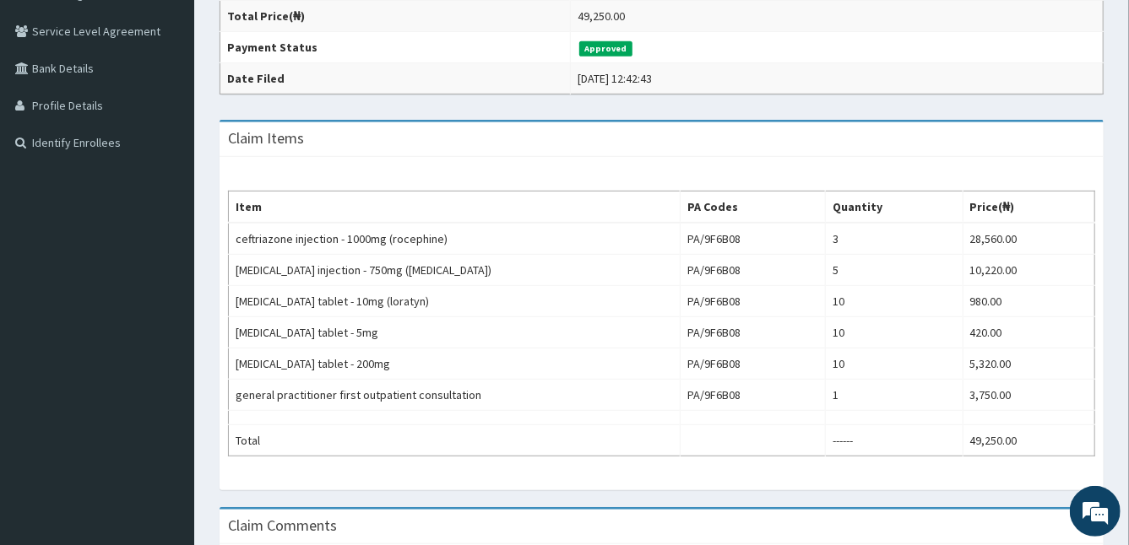
scroll to position [374, 0]
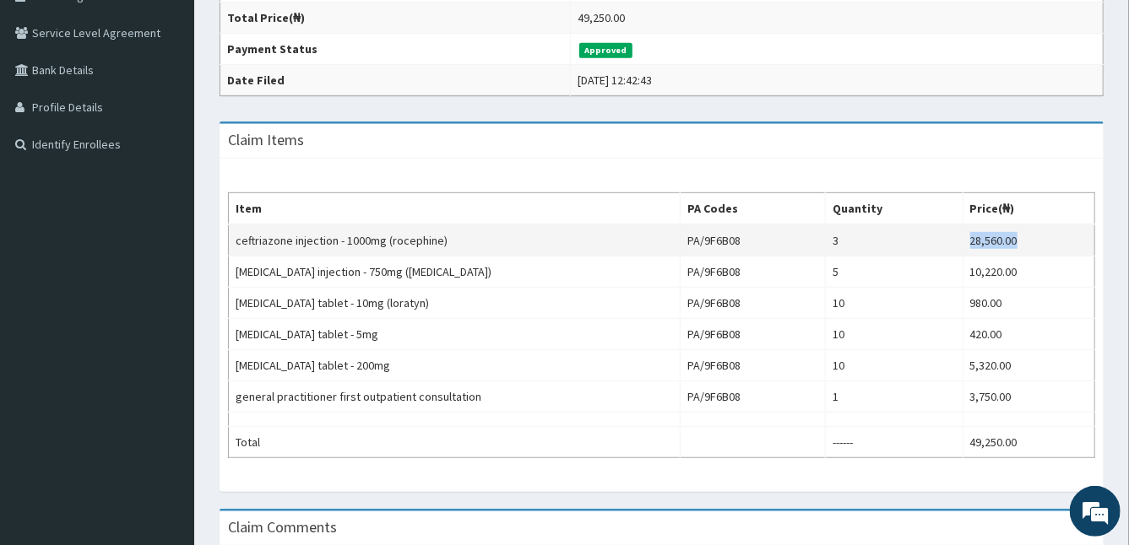
drag, startPoint x: 967, startPoint y: 234, endPoint x: 1022, endPoint y: 234, distance: 54.9
click at [1022, 234] on td "28,560.00" at bounding box center [1028, 241] width 132 height 32
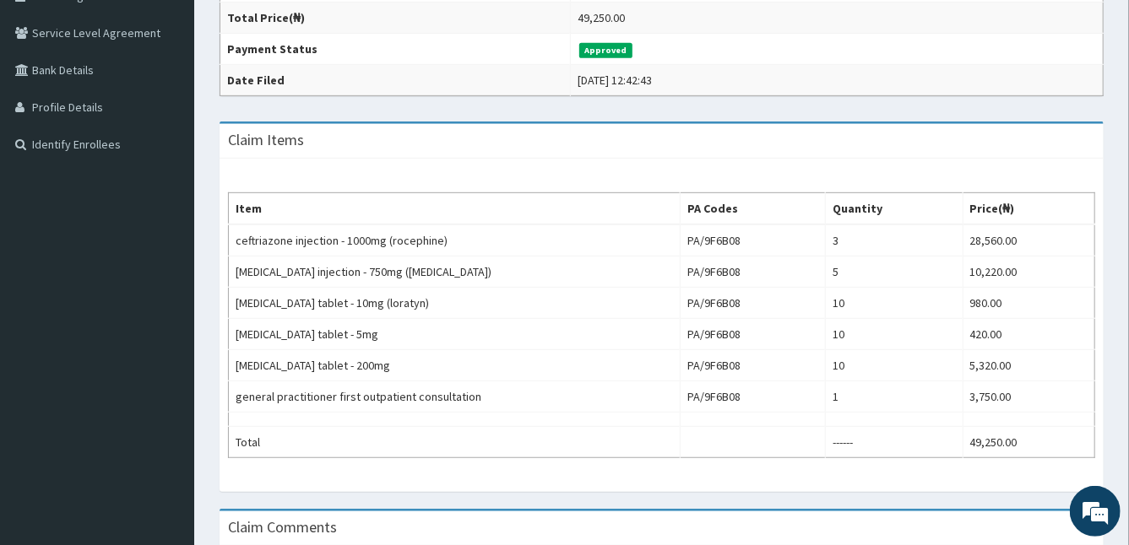
click at [870, 159] on div "Item PA Codes Quantity Price(₦) ceftriazone injection - 1000mg (rocephine) PA/9…" at bounding box center [661, 325] width 884 height 333
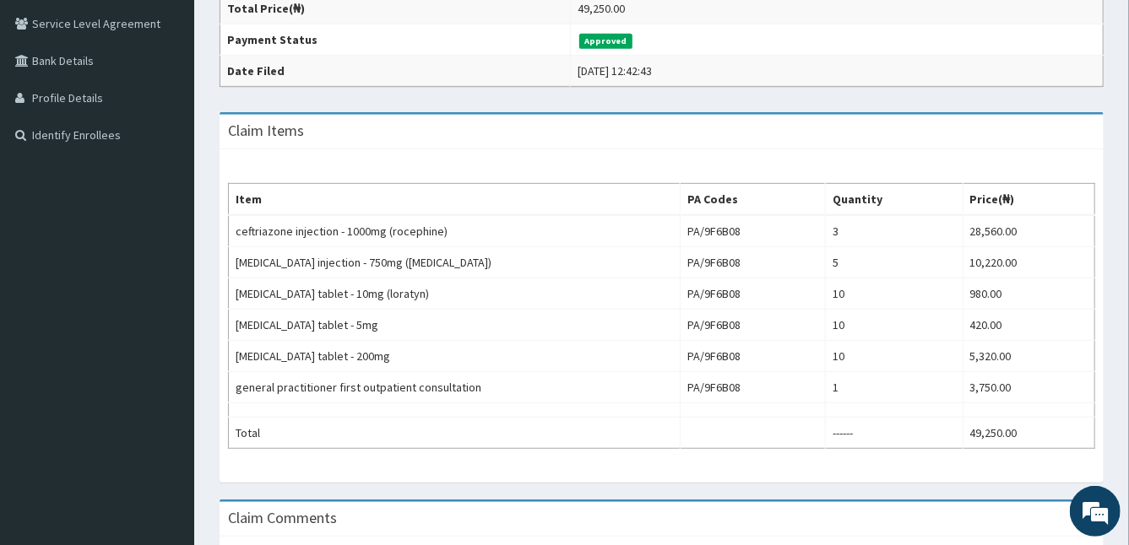
scroll to position [384, 0]
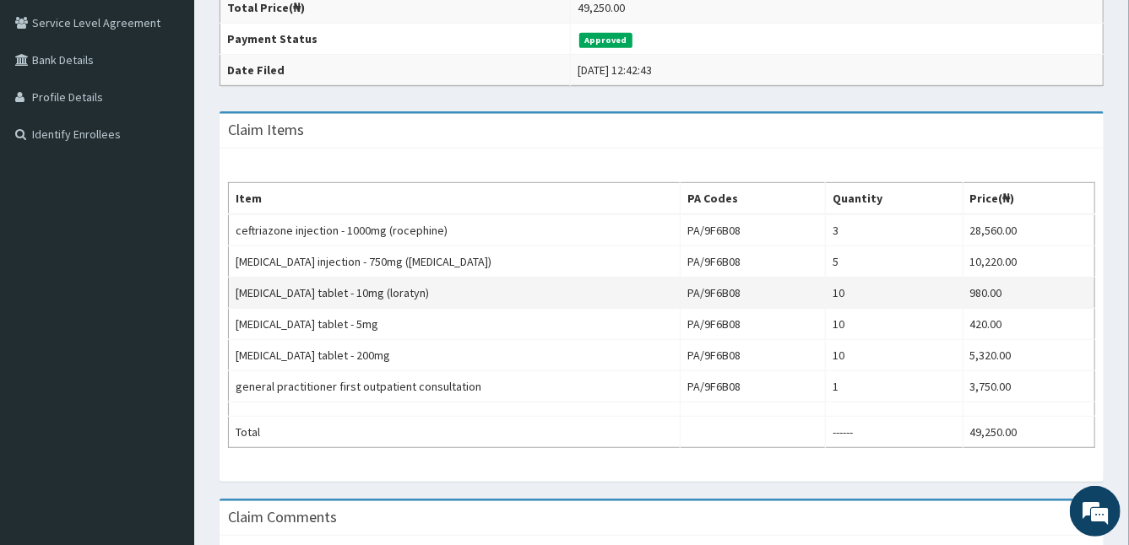
click at [461, 291] on td "[MEDICAL_DATA] tablet - 10mg (loratyn)" at bounding box center [455, 293] width 452 height 31
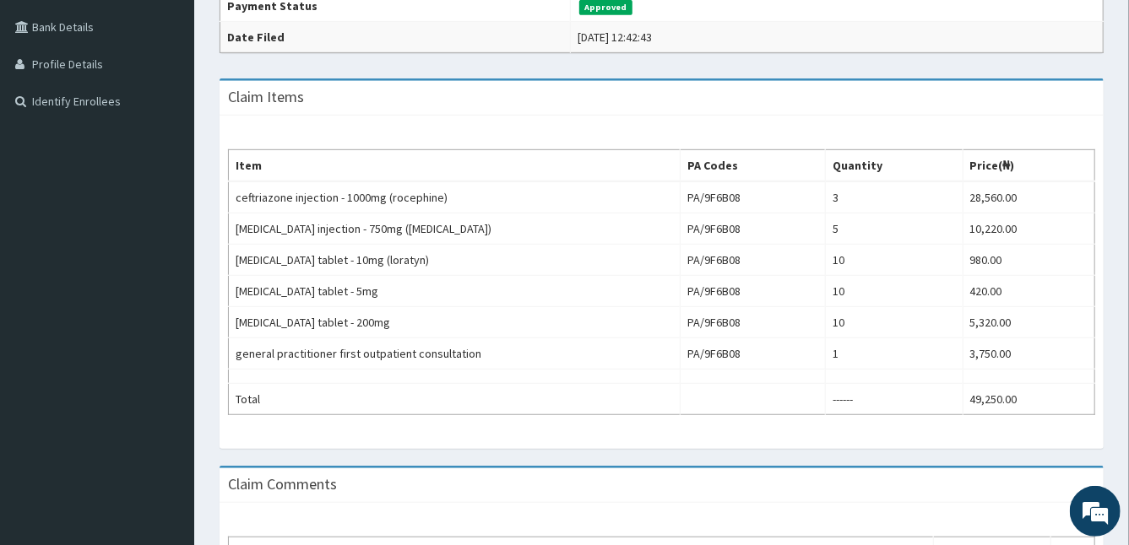
scroll to position [409, 0]
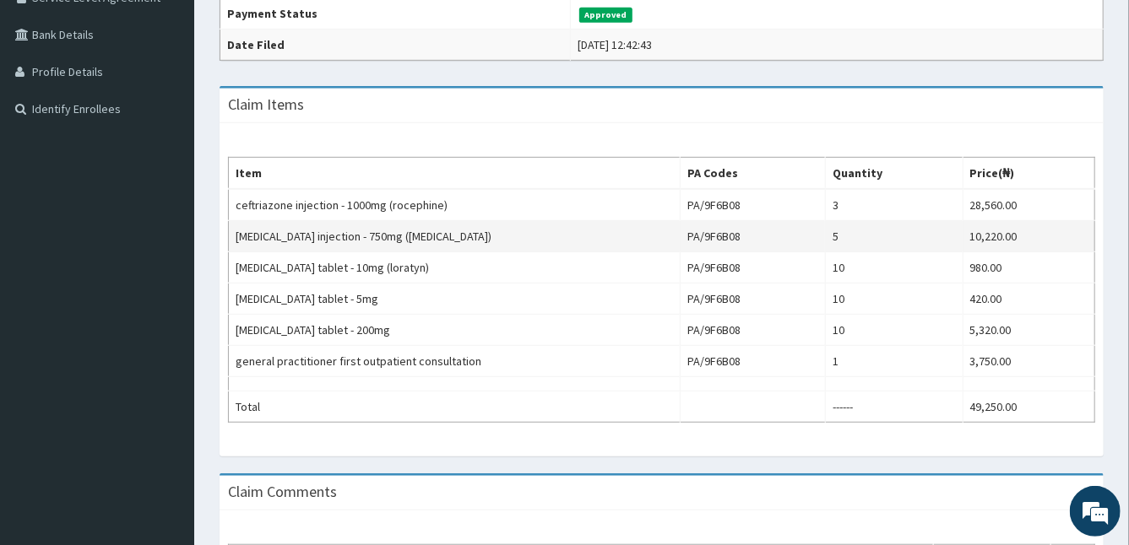
click at [387, 235] on td "[MEDICAL_DATA] injection - 750mg ([MEDICAL_DATA])" at bounding box center [455, 236] width 452 height 31
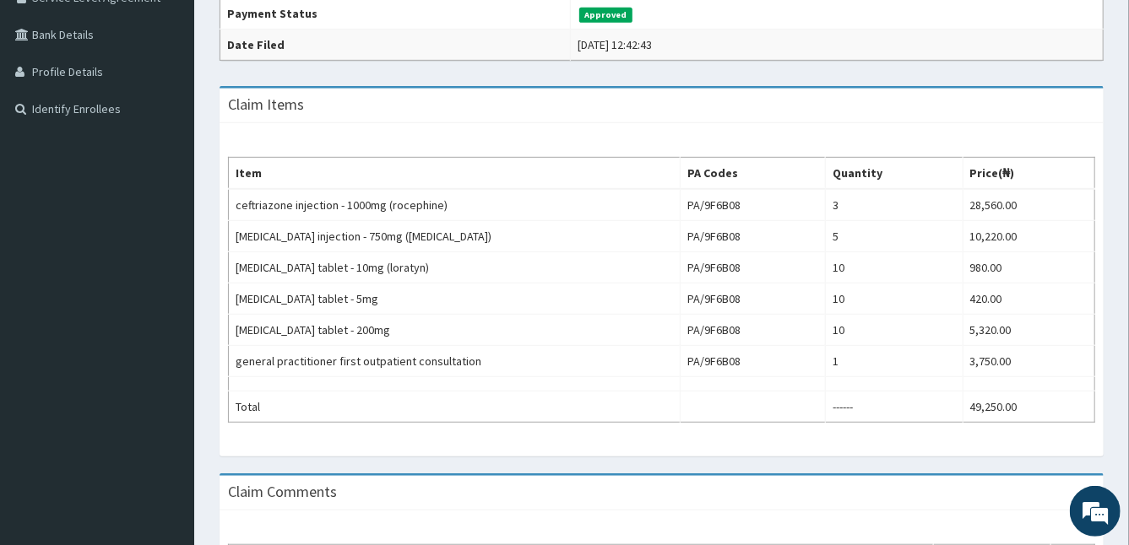
drag, startPoint x: 387, startPoint y: 235, endPoint x: 493, endPoint y: 132, distance: 148.1
click at [493, 132] on div "Item PA Codes Quantity Price(₦) ceftriazone injection - 1000mg (rocephine) PA/9…" at bounding box center [661, 289] width 884 height 333
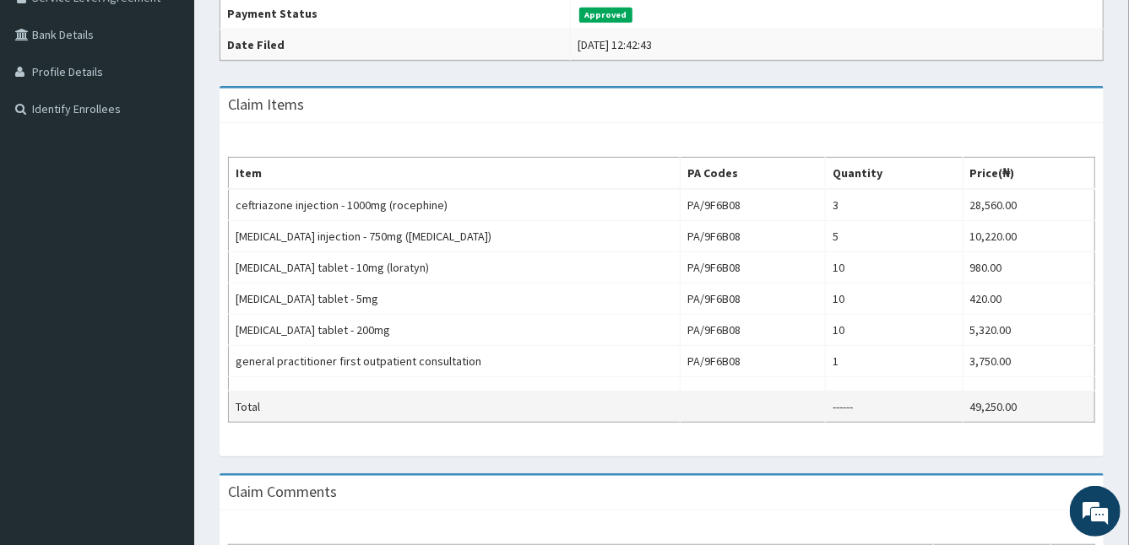
click at [1004, 393] on td "49,250.00" at bounding box center [1028, 407] width 132 height 31
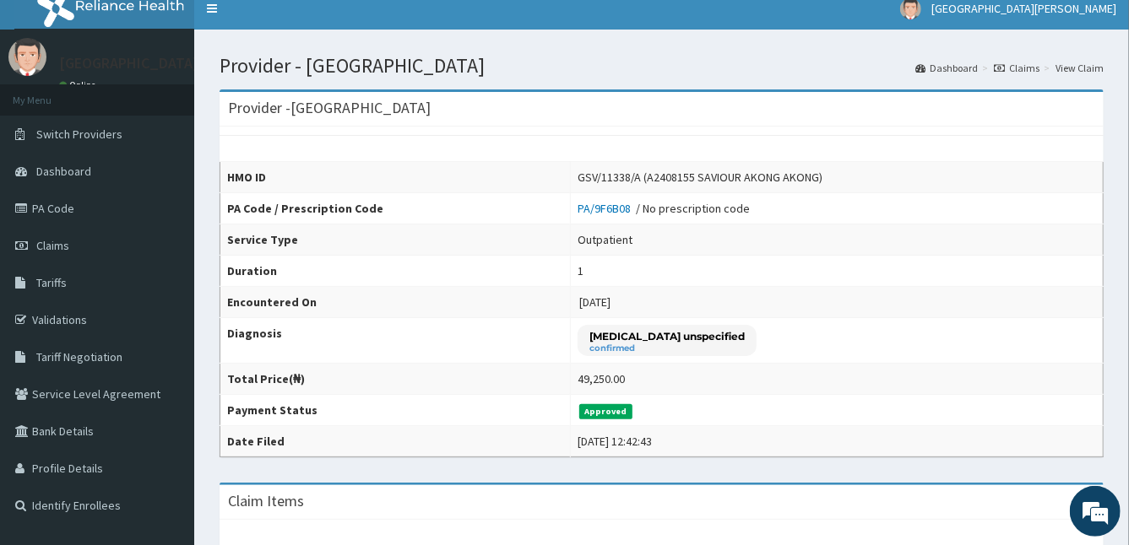
scroll to position [0, 0]
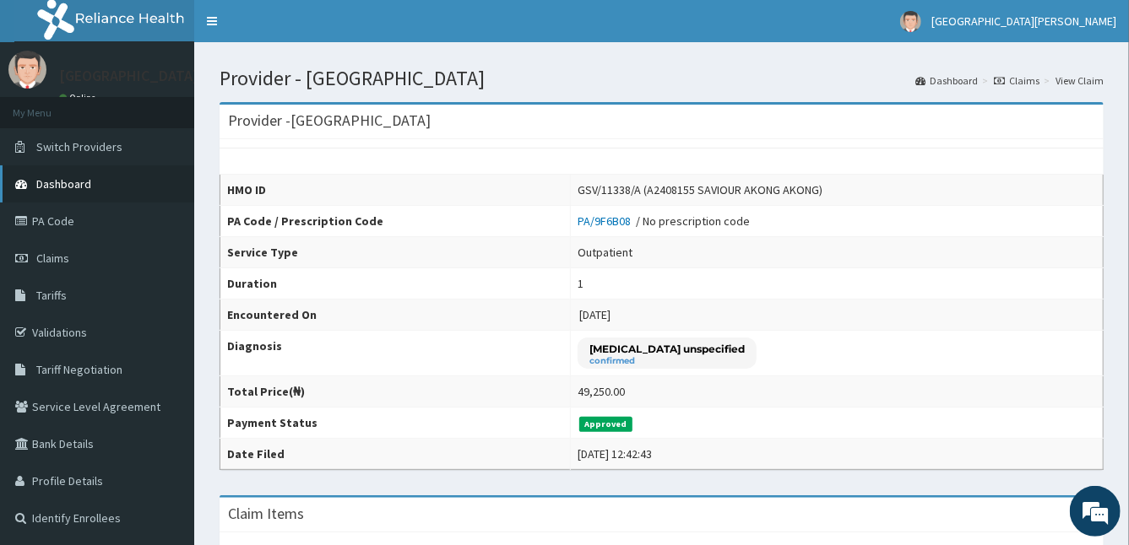
click at [72, 186] on span "Dashboard" at bounding box center [63, 183] width 55 height 15
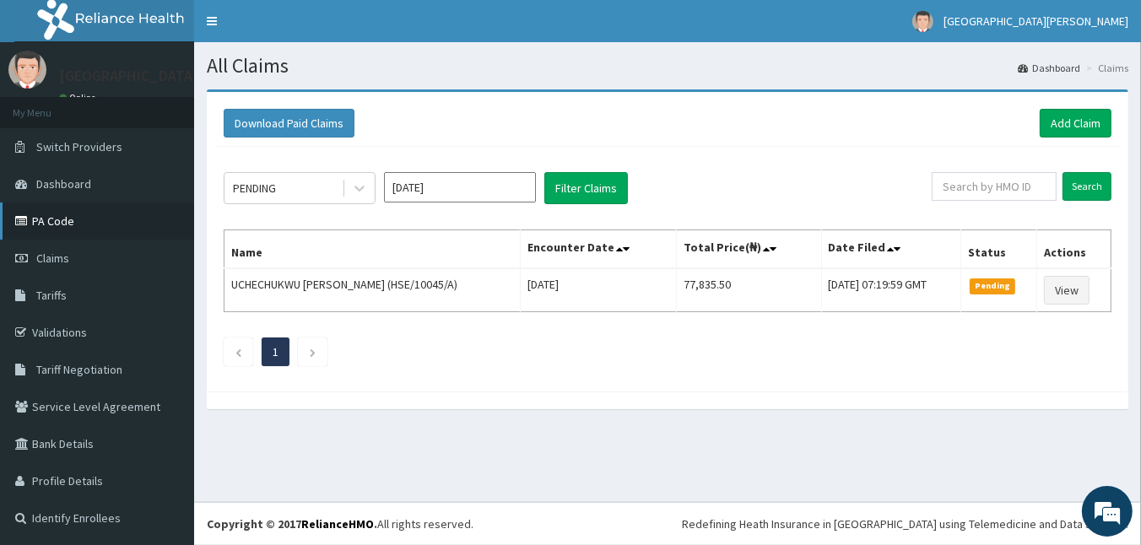
click at [106, 211] on link "PA Code" at bounding box center [97, 221] width 194 height 37
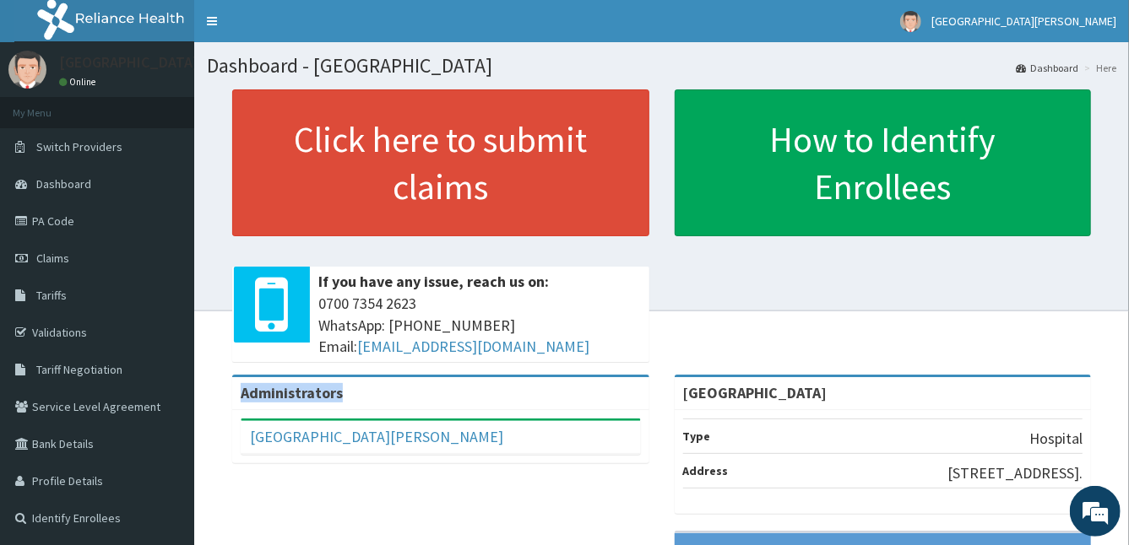
drag, startPoint x: 241, startPoint y: 393, endPoint x: 365, endPoint y: 388, distance: 124.2
click at [365, 388] on div "Administrators" at bounding box center [440, 393] width 417 height 33
click at [79, 214] on link "PA Code" at bounding box center [97, 221] width 194 height 37
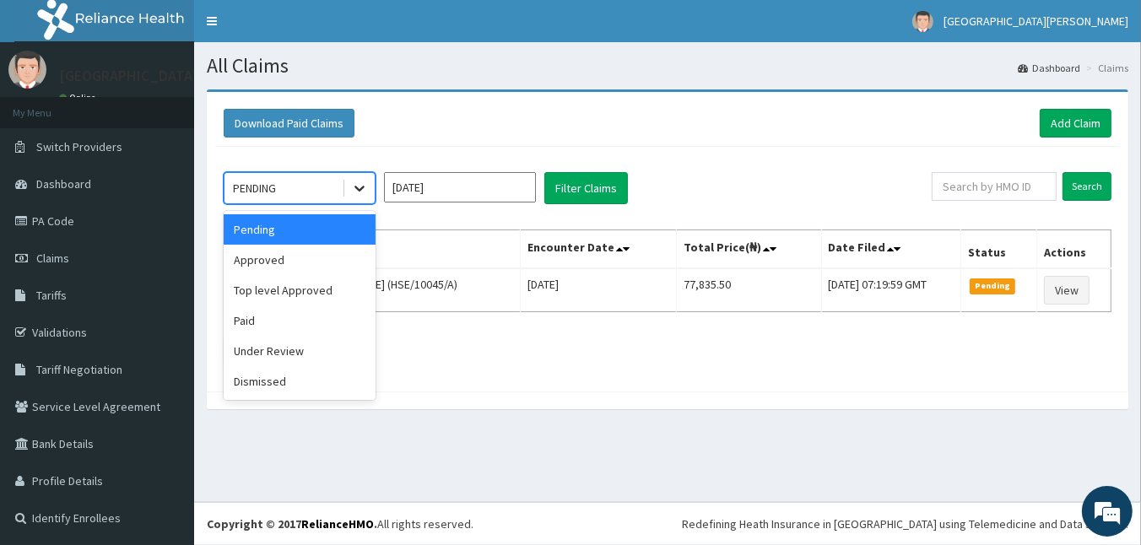
click at [364, 187] on icon at bounding box center [359, 188] width 17 height 17
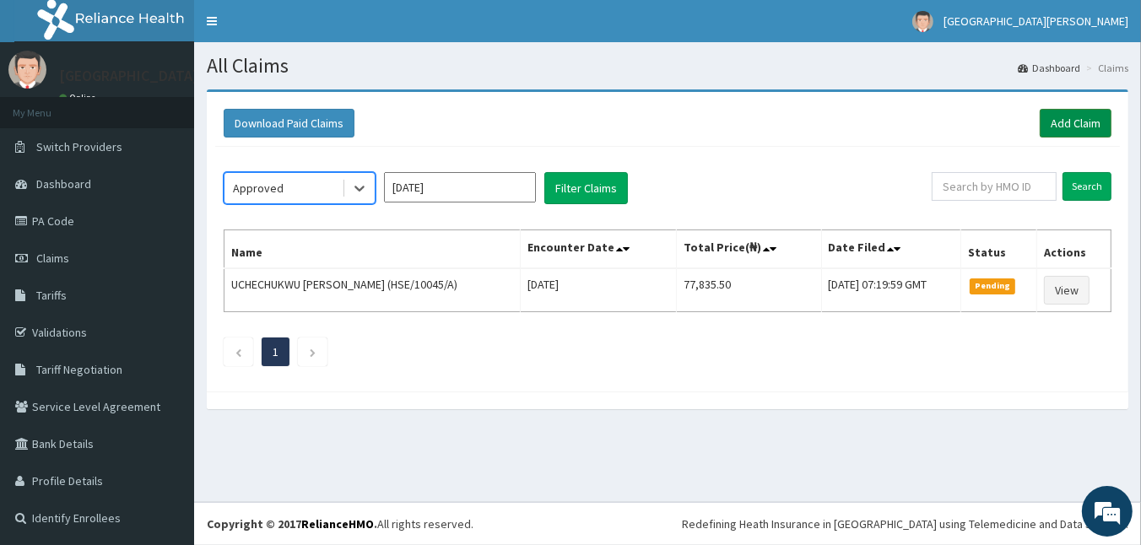
click at [1063, 117] on link "Add Claim" at bounding box center [1076, 123] width 72 height 29
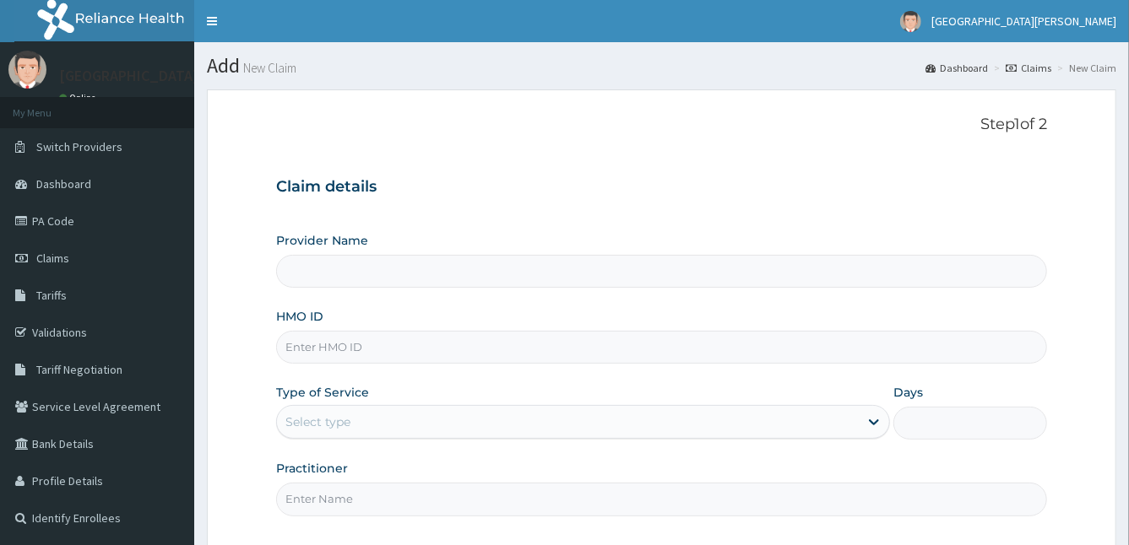
type input "[GEOGRAPHIC_DATA]"
type input "8"
type input "0"
